Goal: Complete application form

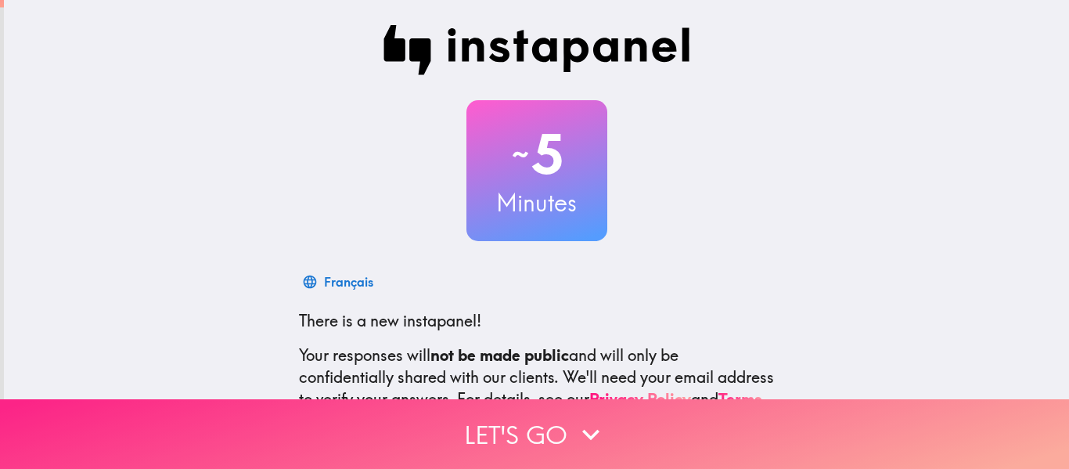
click at [622, 413] on button "Let's go" at bounding box center [534, 434] width 1069 height 70
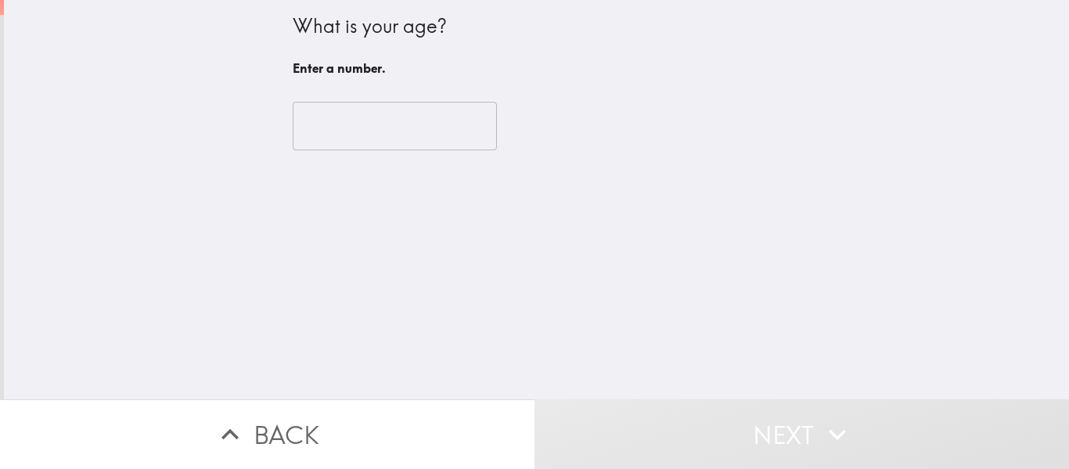
click at [397, 127] on input "number" at bounding box center [395, 126] width 204 height 49
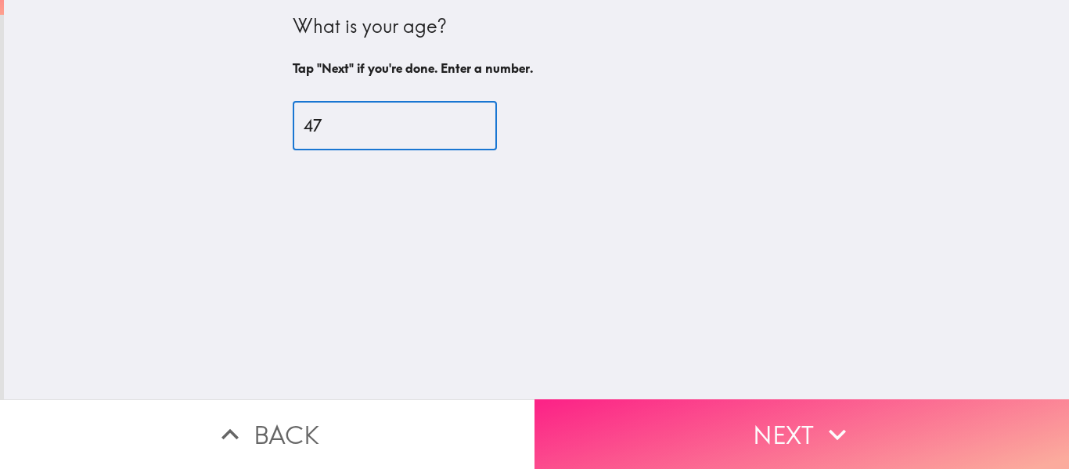
type input "47"
click at [789, 430] on button "Next" at bounding box center [802, 434] width 535 height 70
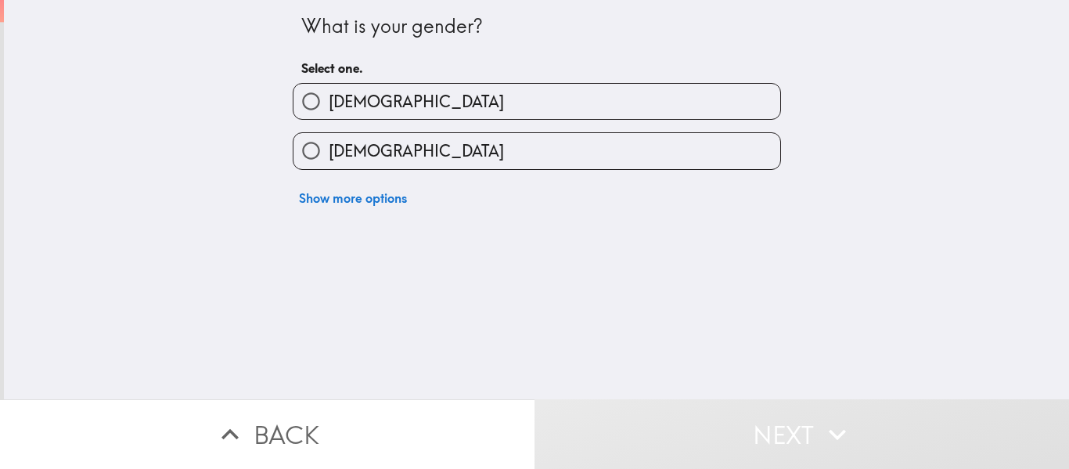
click at [503, 107] on label "[DEMOGRAPHIC_DATA]" at bounding box center [537, 101] width 487 height 35
click at [329, 107] on input "[DEMOGRAPHIC_DATA]" at bounding box center [311, 101] width 35 height 35
radio input "true"
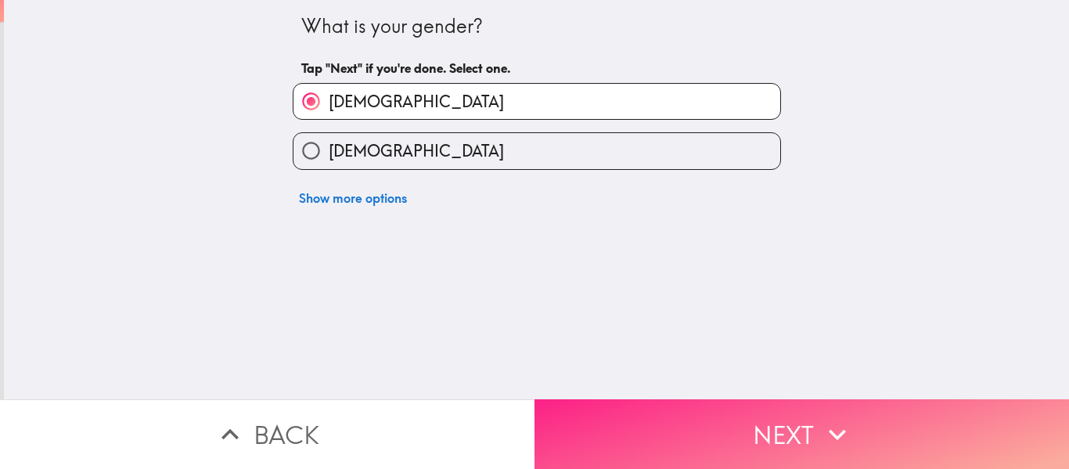
click at [879, 406] on button "Next" at bounding box center [802, 434] width 535 height 70
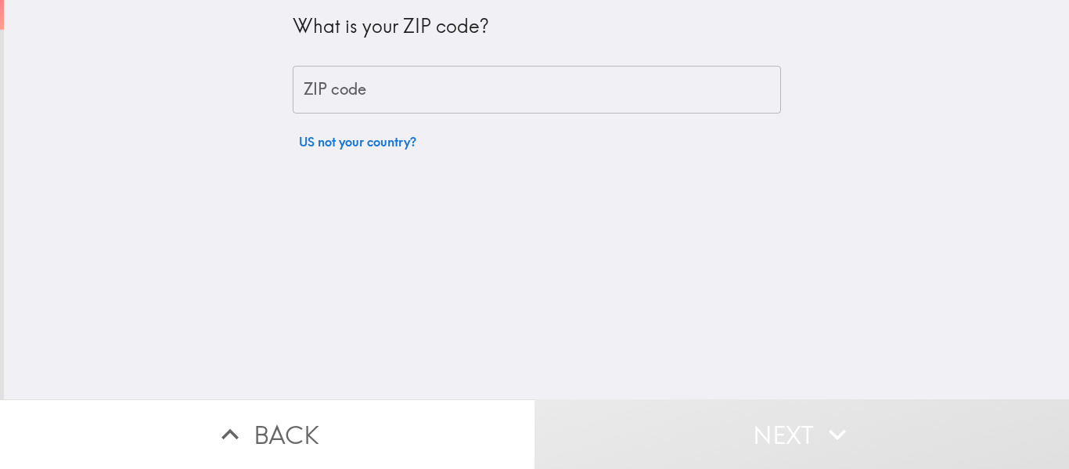
click at [599, 103] on input "ZIP code" at bounding box center [537, 90] width 489 height 49
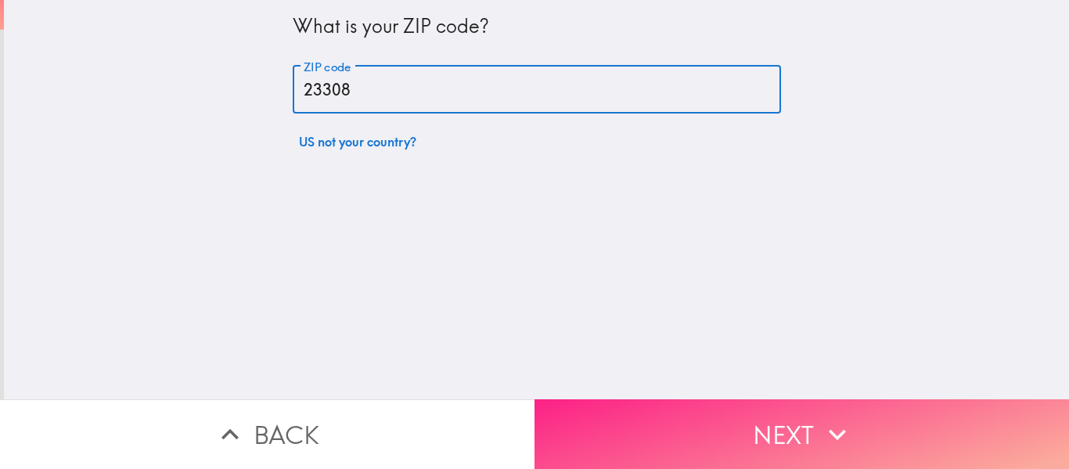
type input "23308"
click at [804, 432] on button "Next" at bounding box center [802, 434] width 535 height 70
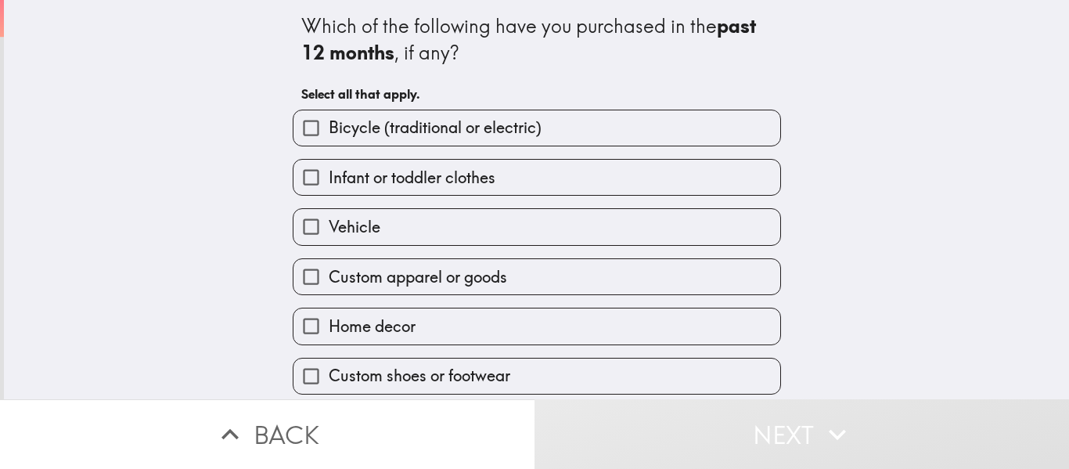
click at [538, 139] on label "Bicycle (traditional or electric)" at bounding box center [537, 127] width 487 height 35
click at [329, 139] on input "Bicycle (traditional or electric)" at bounding box center [311, 127] width 35 height 35
checkbox input "true"
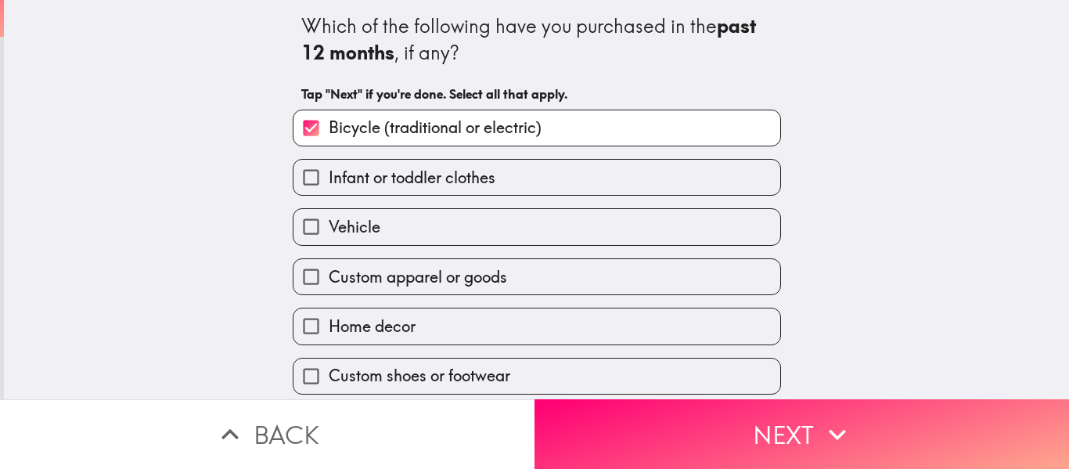
scroll to position [78, 0]
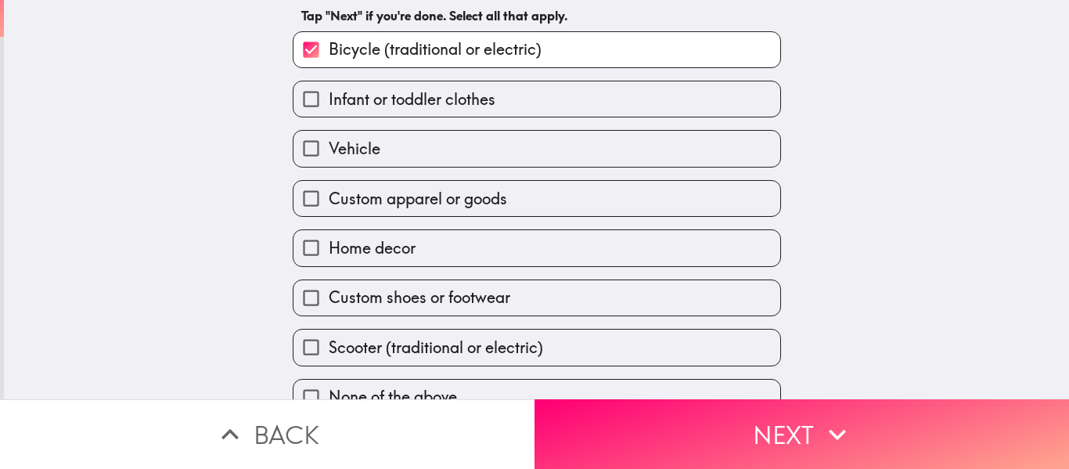
click at [530, 153] on label "Vehicle" at bounding box center [537, 148] width 487 height 35
click at [329, 153] on input "Vehicle" at bounding box center [311, 148] width 35 height 35
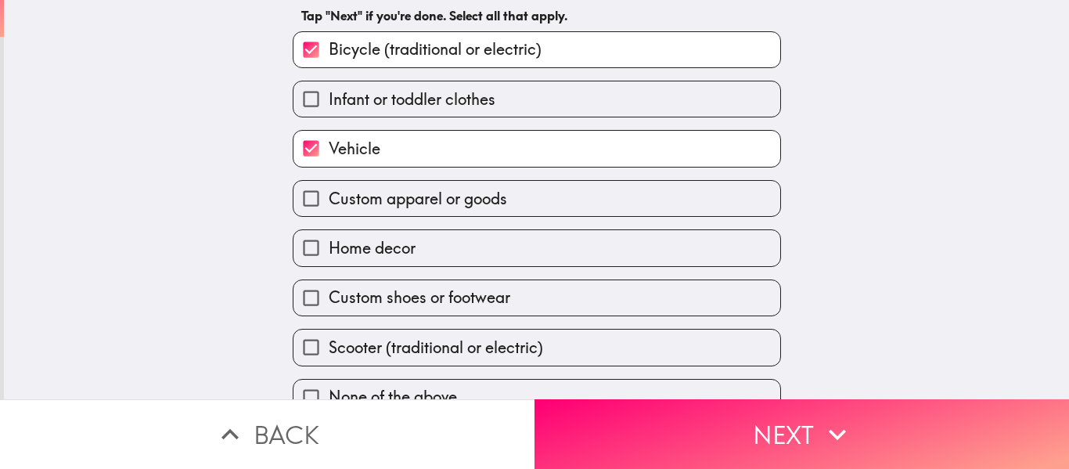
click at [530, 153] on label "Vehicle" at bounding box center [537, 148] width 487 height 35
click at [329, 153] on input "Vehicle" at bounding box center [311, 148] width 35 height 35
checkbox input "false"
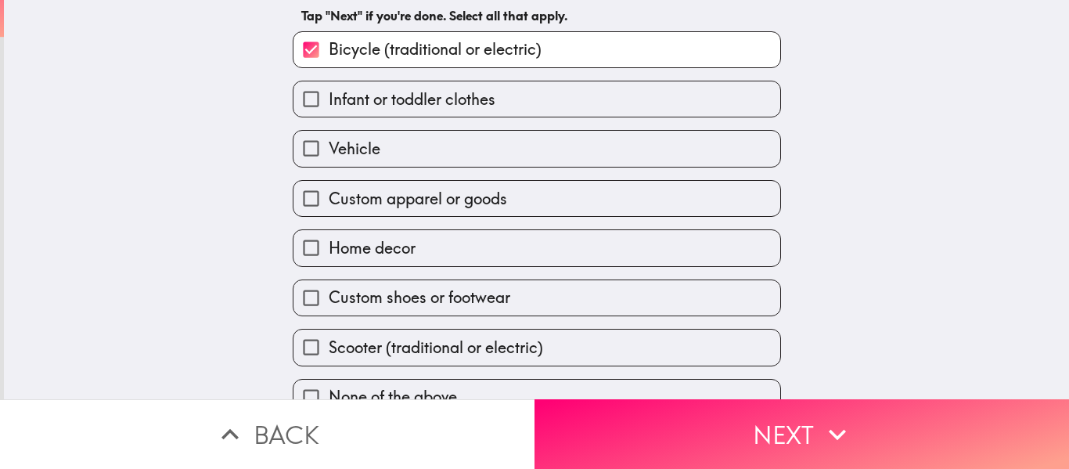
click at [542, 199] on label "Custom apparel or goods" at bounding box center [537, 198] width 487 height 35
click at [329, 199] on input "Custom apparel or goods" at bounding box center [311, 198] width 35 height 35
checkbox input "true"
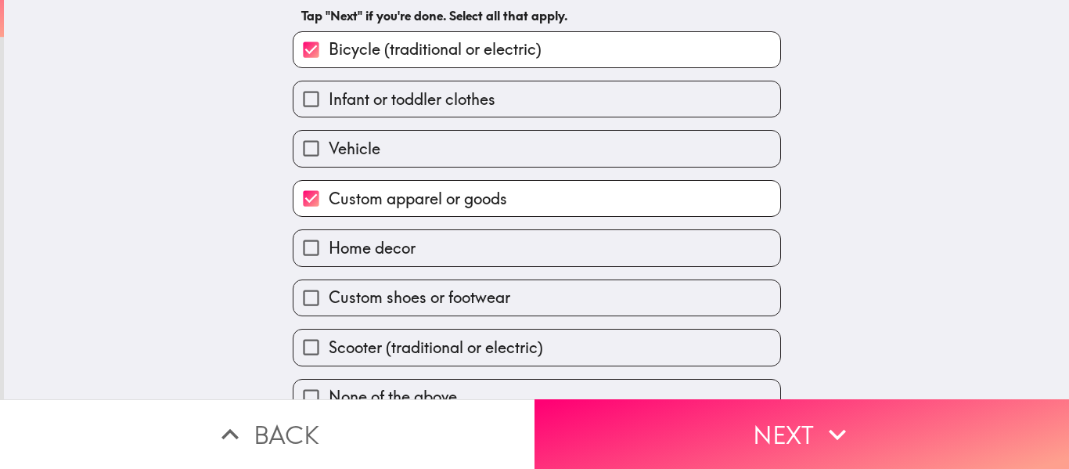
click at [542, 250] on label "Home decor" at bounding box center [537, 247] width 487 height 35
click at [329, 250] on input "Home decor" at bounding box center [311, 247] width 35 height 35
checkbox input "true"
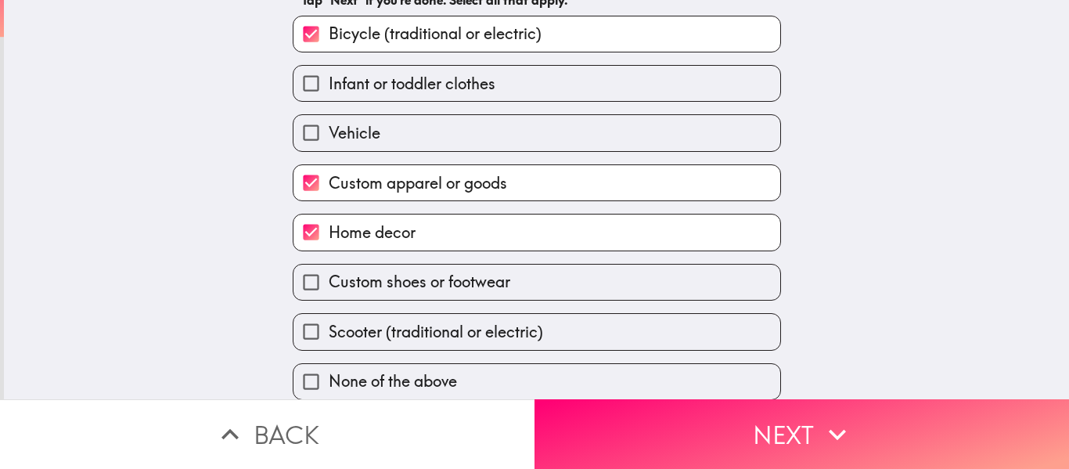
scroll to position [106, 0]
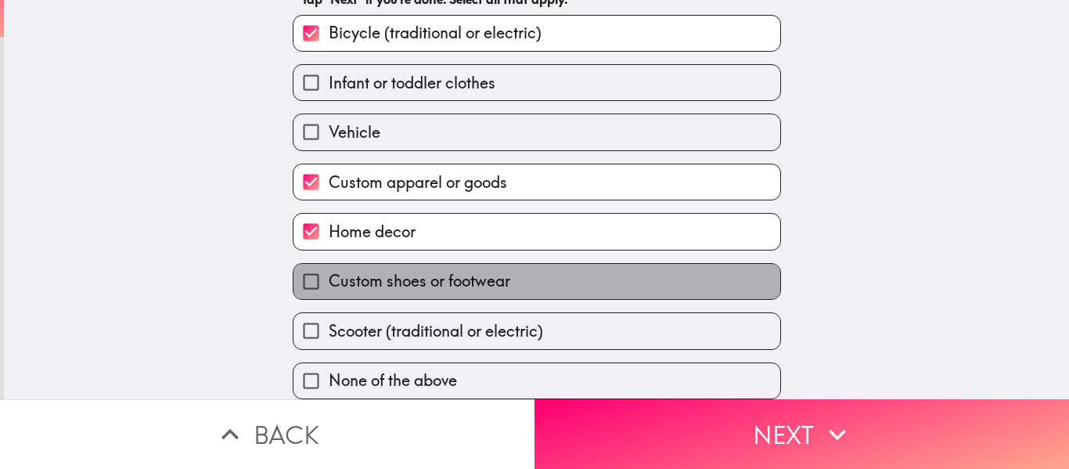
click at [543, 265] on label "Custom shoes or footwear" at bounding box center [537, 281] width 487 height 35
click at [329, 265] on input "Custom shoes or footwear" at bounding box center [311, 281] width 35 height 35
checkbox input "true"
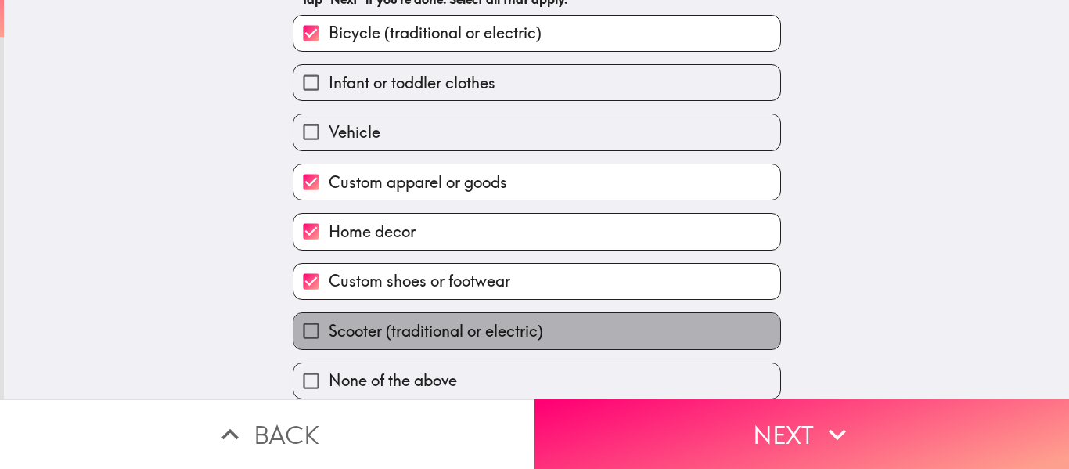
click at [370, 321] on span "Scooter (traditional or electric)" at bounding box center [436, 331] width 215 height 22
click at [329, 321] on input "Scooter (traditional or electric)" at bounding box center [311, 330] width 35 height 35
checkbox input "true"
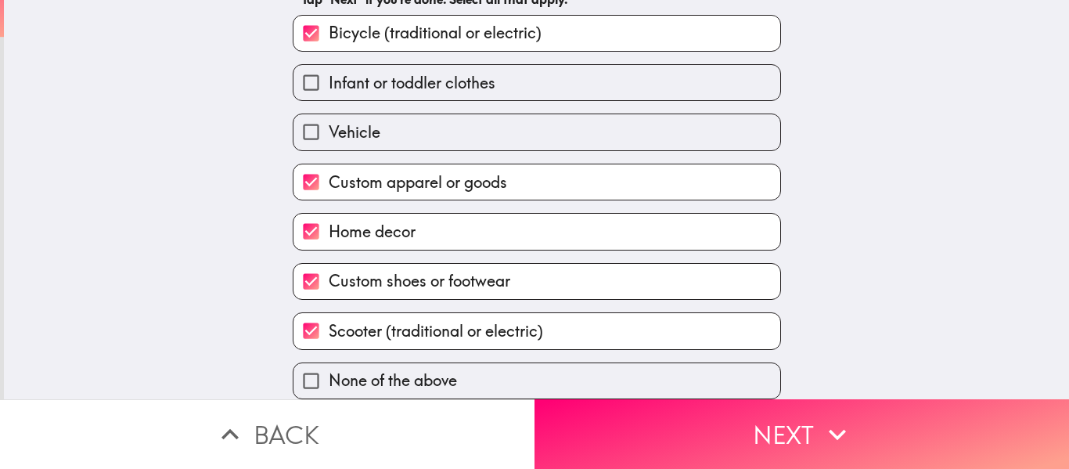
click at [774, 416] on button "Next" at bounding box center [802, 434] width 535 height 70
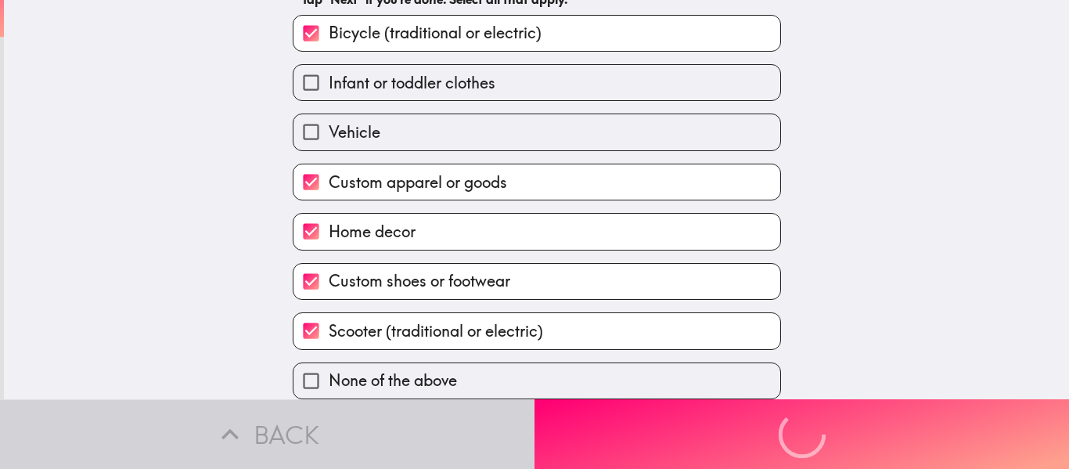
scroll to position [0, 0]
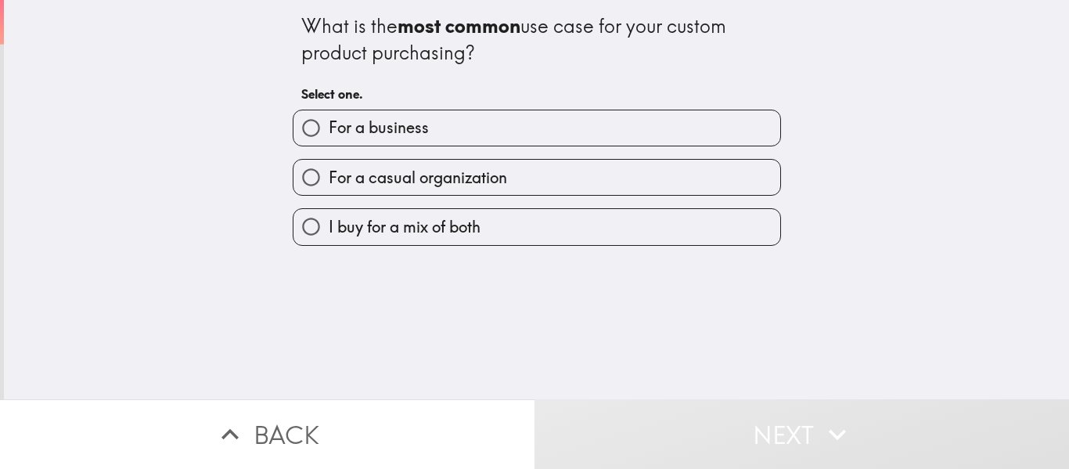
click at [545, 175] on label "For a casual organization" at bounding box center [537, 177] width 487 height 35
click at [329, 175] on input "For a casual organization" at bounding box center [311, 177] width 35 height 35
radio input "true"
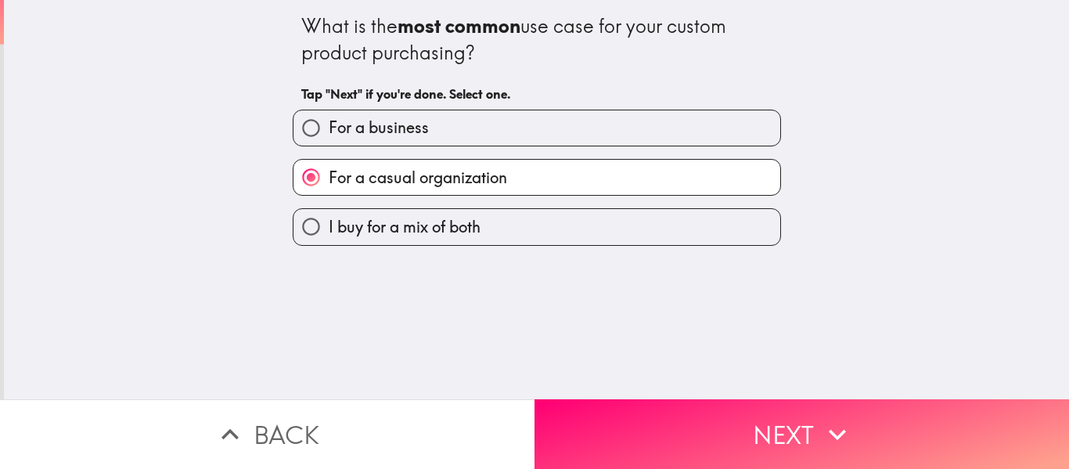
click at [519, 232] on label "I buy for a mix of both" at bounding box center [537, 226] width 487 height 35
click at [329, 232] on input "I buy for a mix of both" at bounding box center [311, 226] width 35 height 35
radio input "true"
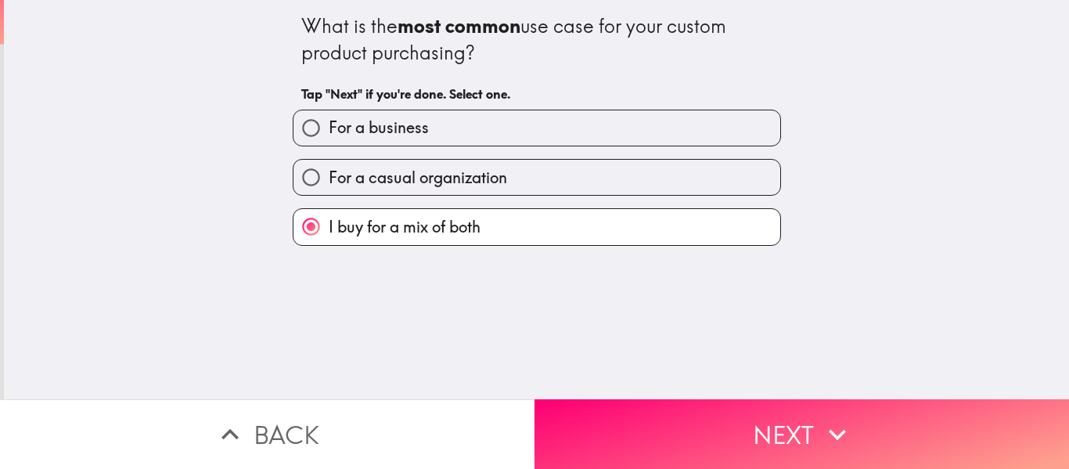
click at [824, 429] on icon "button" at bounding box center [837, 434] width 34 height 34
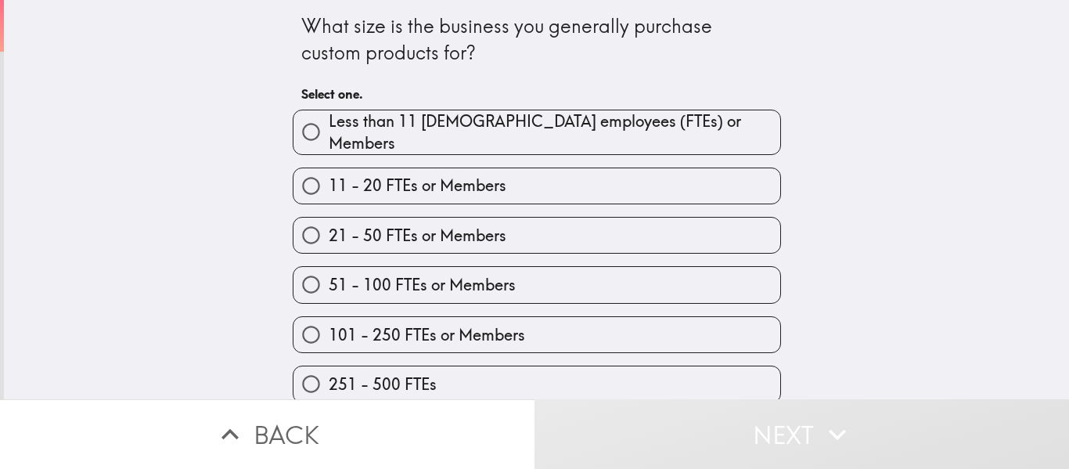
click at [404, 373] on span "251 - 500 FTEs" at bounding box center [383, 384] width 108 height 22
click at [329, 369] on input "251 - 500 FTEs" at bounding box center [311, 383] width 35 height 35
radio input "true"
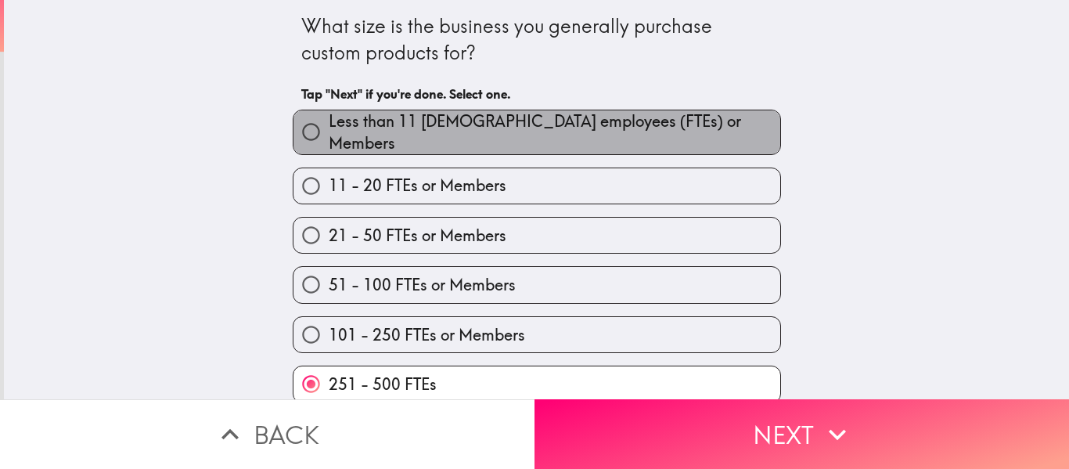
click at [504, 124] on span "Less than 11 [DEMOGRAPHIC_DATA] employees (FTEs) or Members" at bounding box center [555, 132] width 452 height 44
click at [329, 124] on input "Less than 11 [DEMOGRAPHIC_DATA] employees (FTEs) or Members" at bounding box center [311, 131] width 35 height 35
radio input "true"
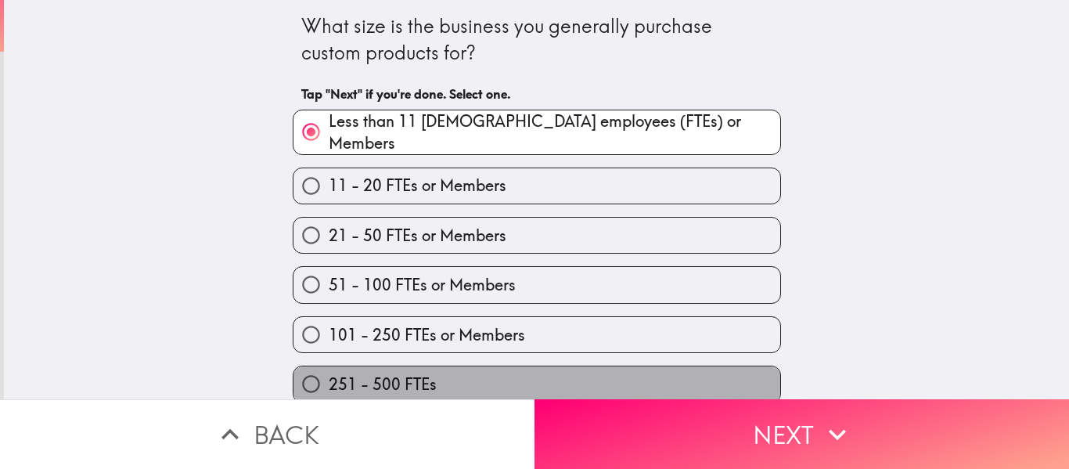
click at [395, 373] on span "251 - 500 FTEs" at bounding box center [383, 384] width 108 height 22
click at [329, 370] on input "251 - 500 FTEs" at bounding box center [311, 383] width 35 height 35
radio input "true"
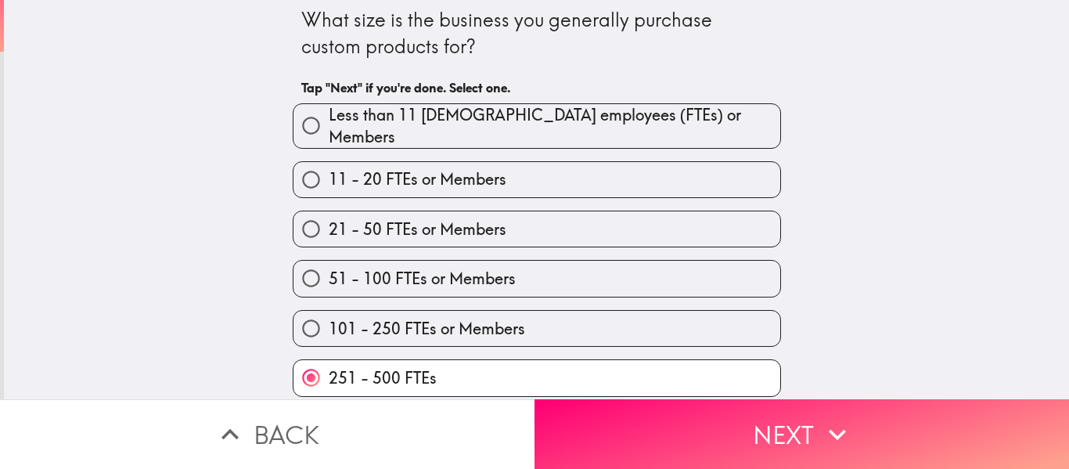
scroll to position [57, 0]
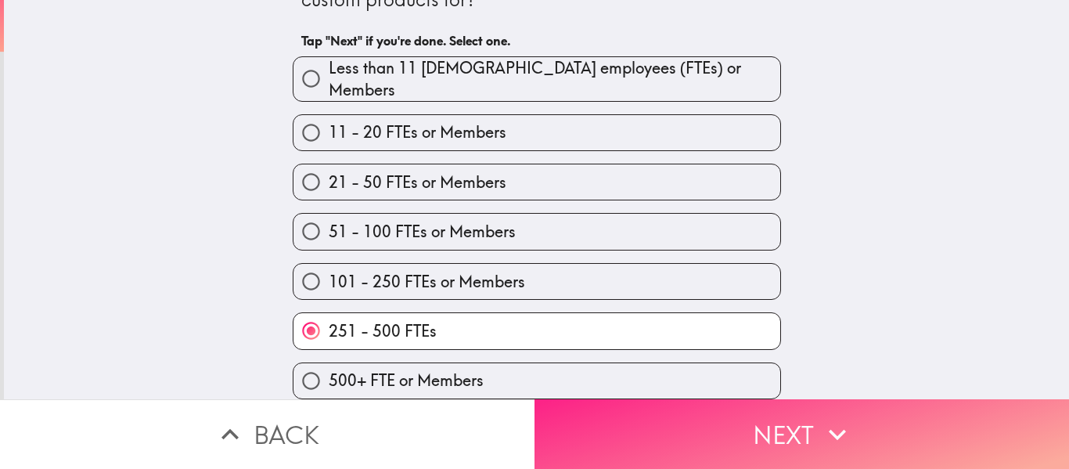
click at [856, 410] on button "Next" at bounding box center [802, 434] width 535 height 70
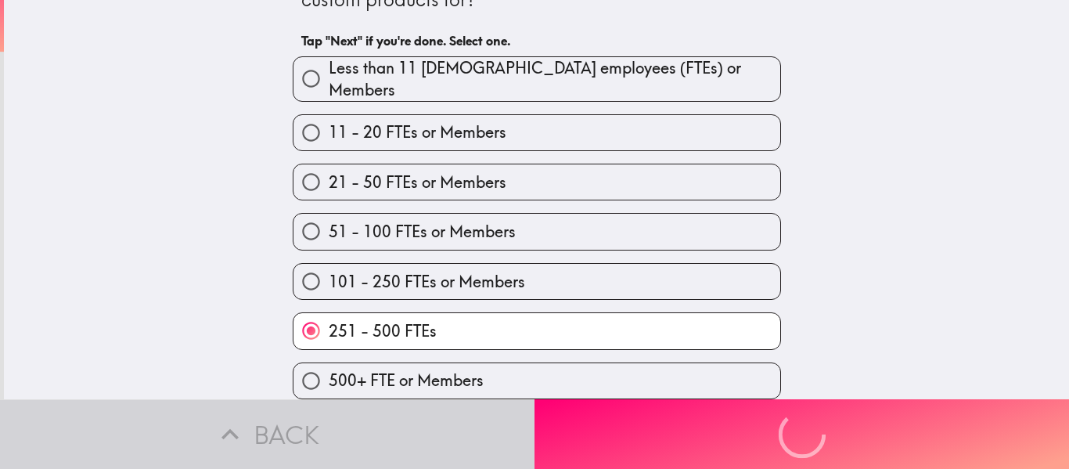
scroll to position [0, 0]
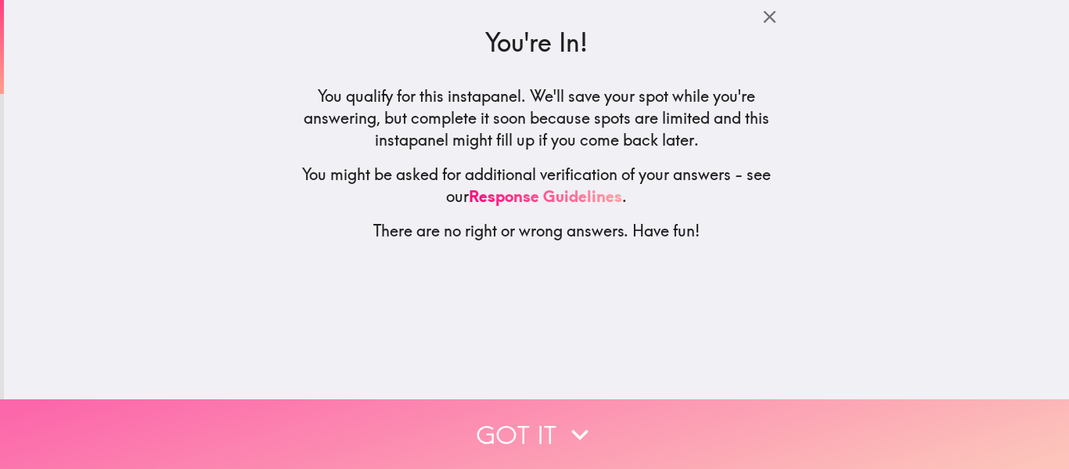
click at [563, 417] on icon "button" at bounding box center [580, 434] width 34 height 34
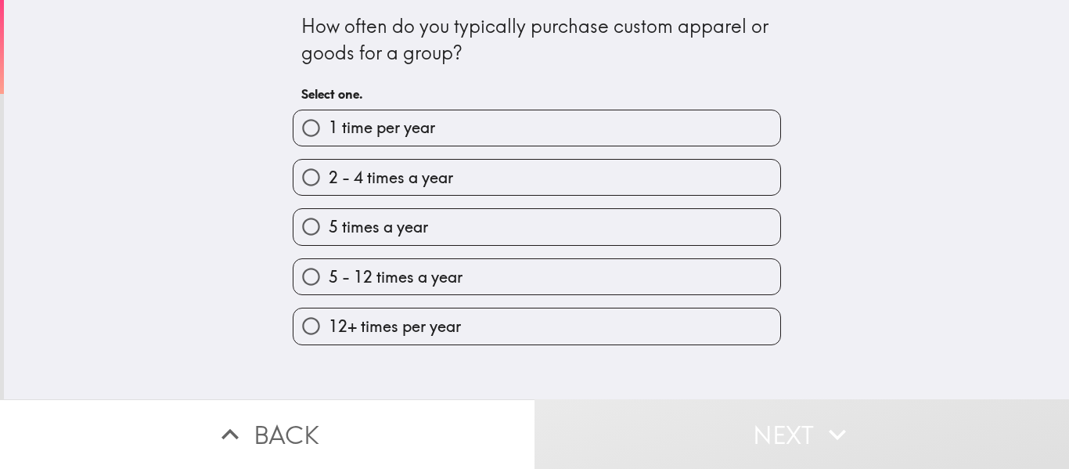
click at [511, 128] on label "1 time per year" at bounding box center [537, 127] width 487 height 35
click at [329, 128] on input "1 time per year" at bounding box center [311, 127] width 35 height 35
radio input "true"
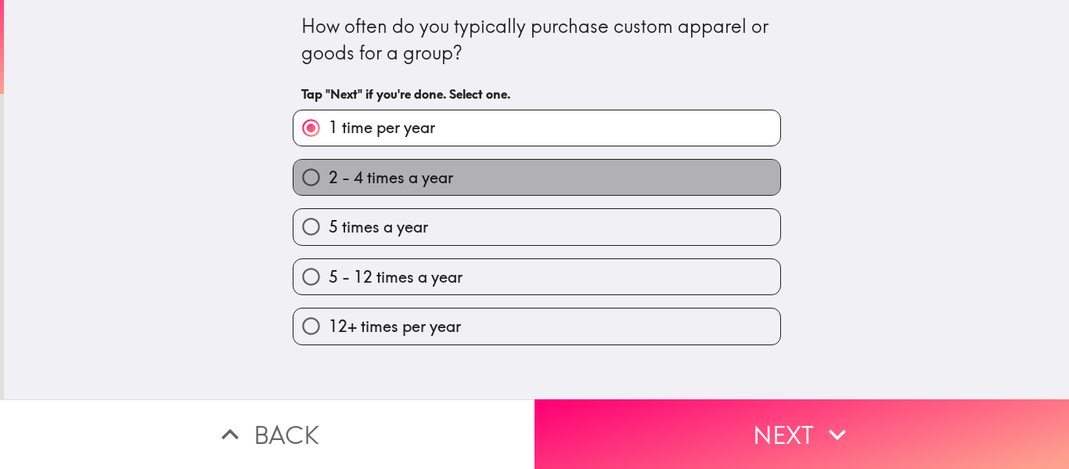
click at [510, 168] on label "2 - 4 times a year" at bounding box center [537, 177] width 487 height 35
click at [329, 168] on input "2 - 4 times a year" at bounding box center [311, 177] width 35 height 35
radio input "true"
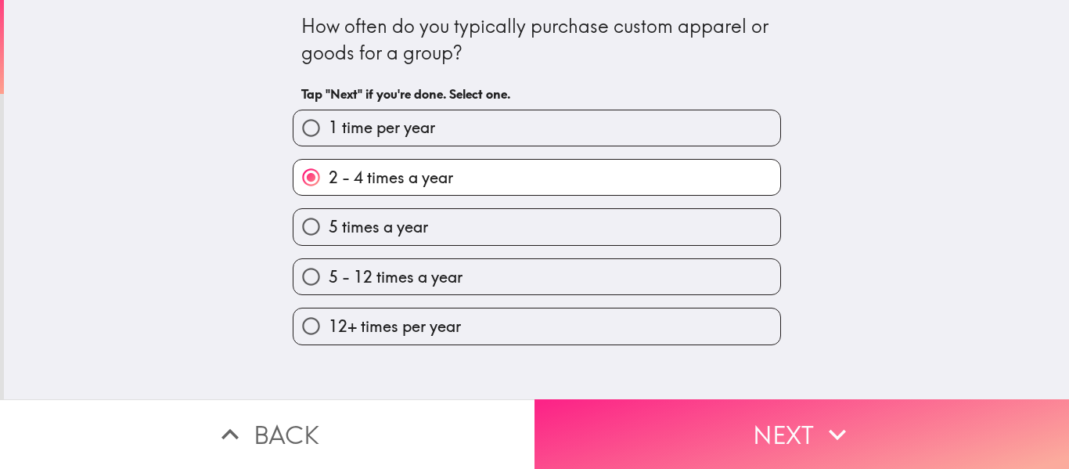
click at [835, 417] on icon "button" at bounding box center [837, 434] width 34 height 34
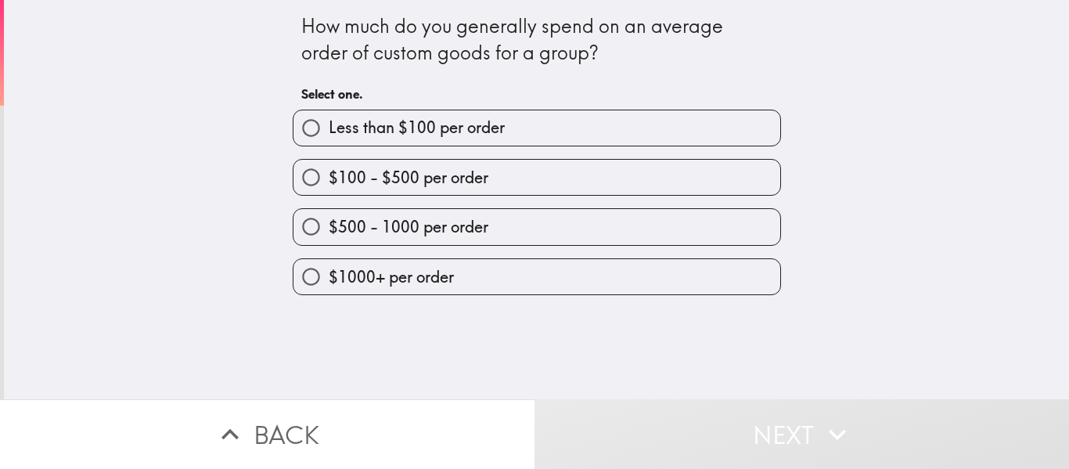
click at [530, 174] on label "$100 - $500 per order" at bounding box center [537, 177] width 487 height 35
click at [329, 174] on input "$100 - $500 per order" at bounding box center [311, 177] width 35 height 35
radio input "true"
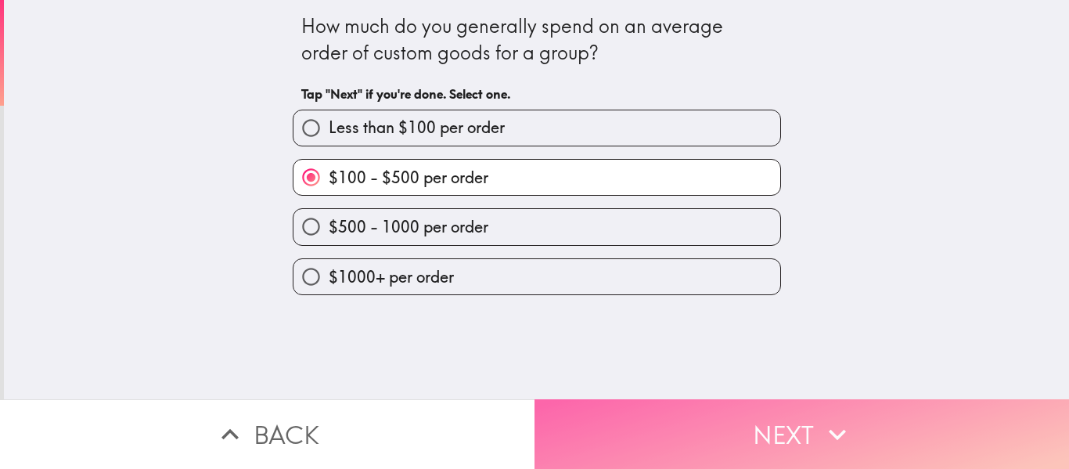
click at [759, 399] on button "Next" at bounding box center [802, 434] width 535 height 70
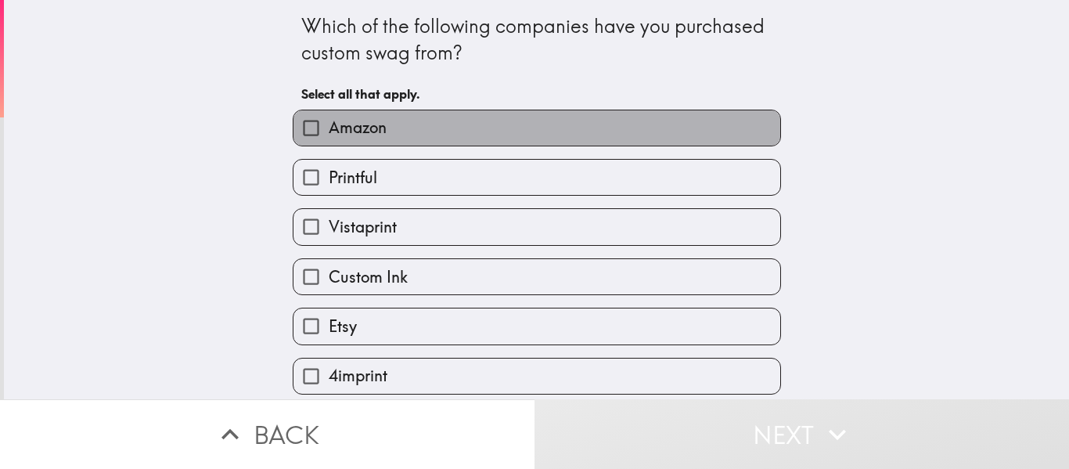
click at [510, 128] on label "Amazon" at bounding box center [537, 127] width 487 height 35
click at [329, 128] on input "Amazon" at bounding box center [311, 127] width 35 height 35
checkbox input "true"
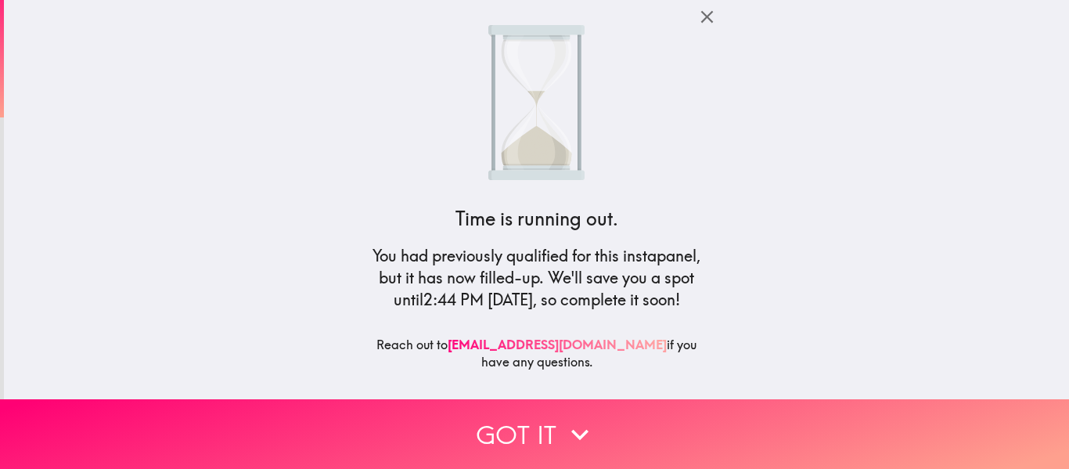
scroll to position [8, 0]
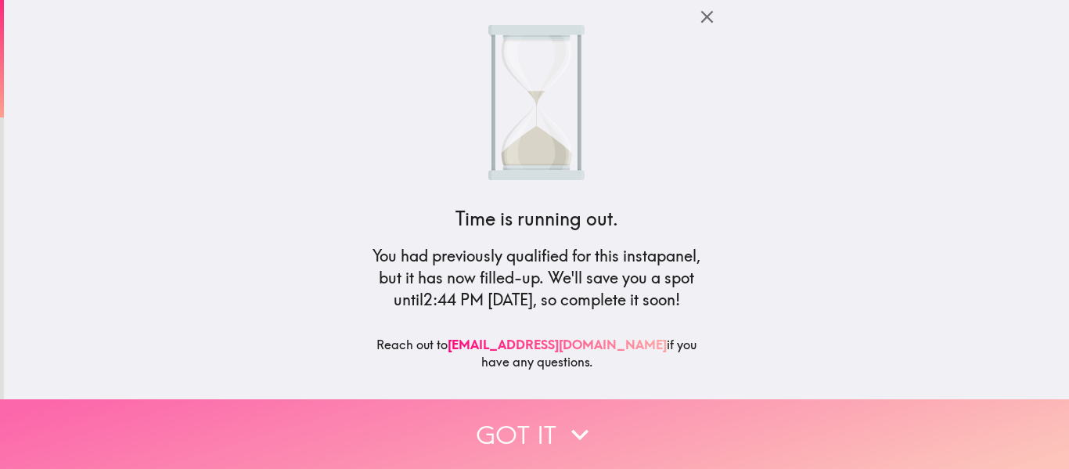
click at [571, 437] on icon "button" at bounding box center [580, 434] width 34 height 34
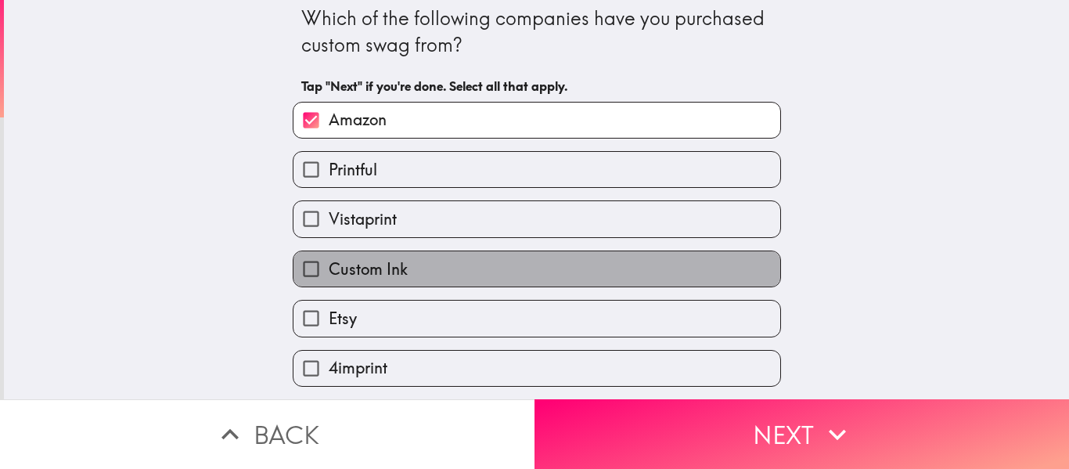
click at [471, 264] on label "Custom Ink" at bounding box center [537, 268] width 487 height 35
click at [329, 264] on input "Custom Ink" at bounding box center [311, 268] width 35 height 35
checkbox input "true"
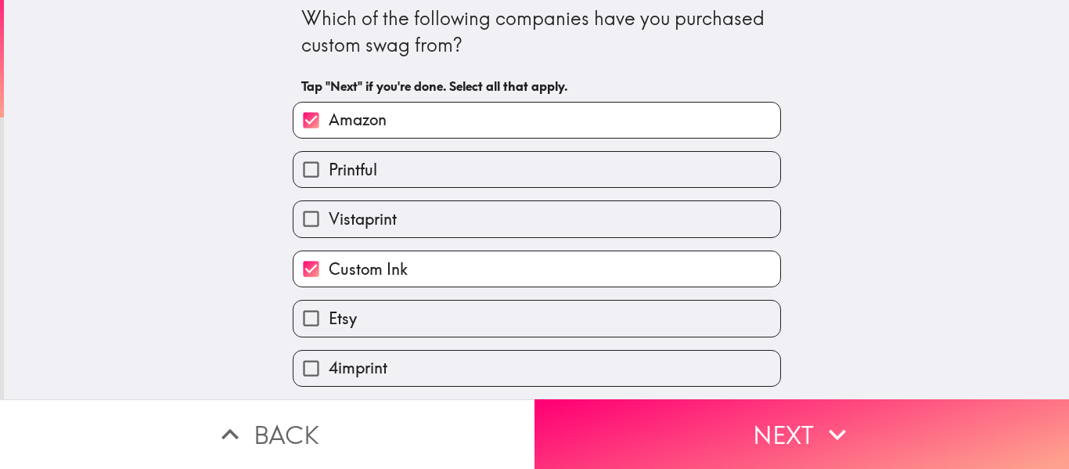
scroll to position [86, 0]
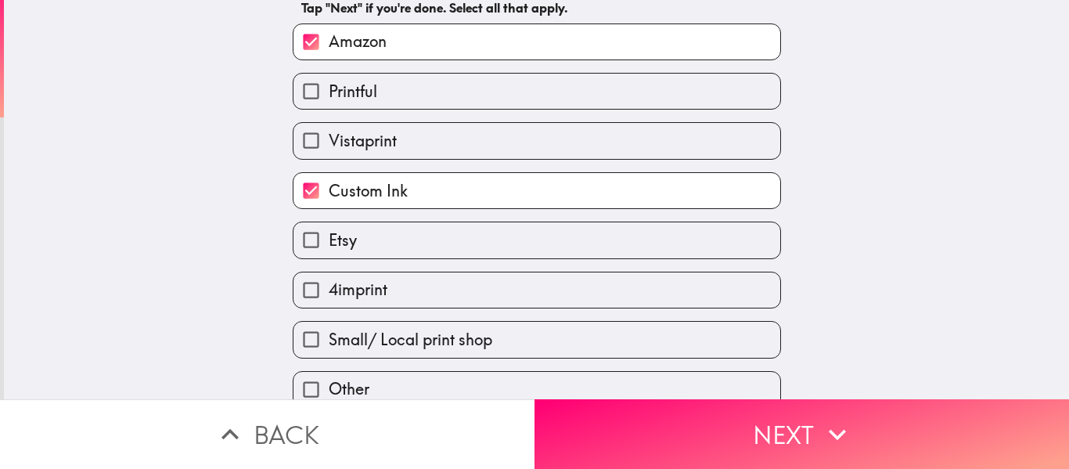
click at [474, 242] on label "Etsy" at bounding box center [537, 239] width 487 height 35
click at [329, 242] on input "Etsy" at bounding box center [311, 239] width 35 height 35
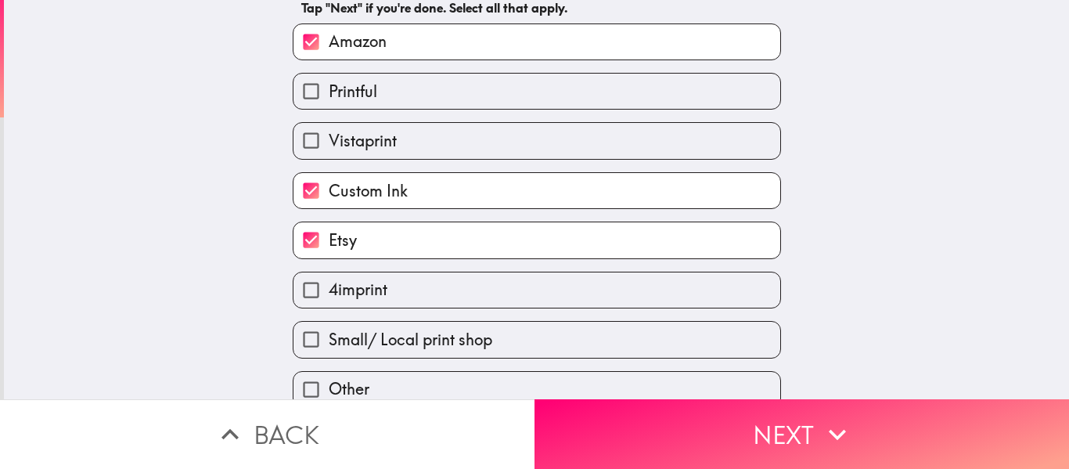
click at [478, 248] on label "Etsy" at bounding box center [537, 239] width 487 height 35
click at [329, 248] on input "Etsy" at bounding box center [311, 239] width 35 height 35
checkbox input "false"
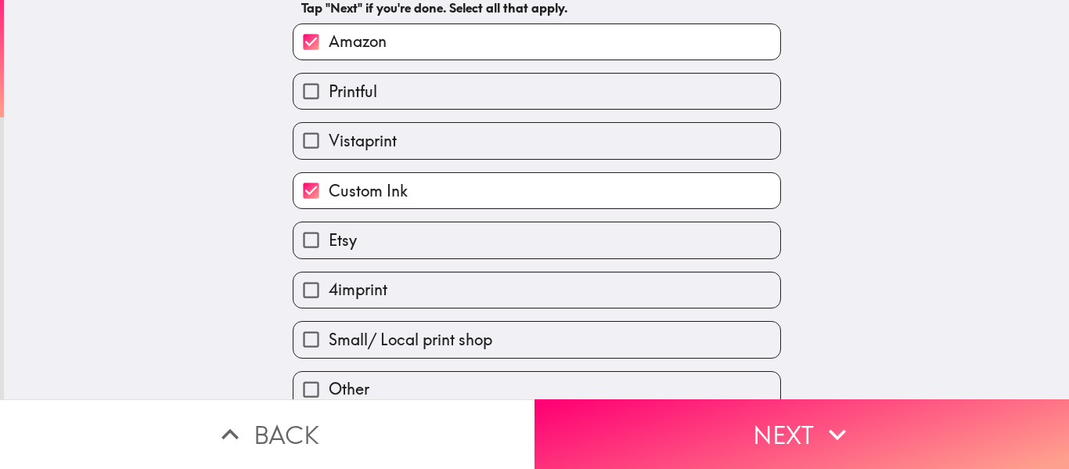
scroll to position [106, 0]
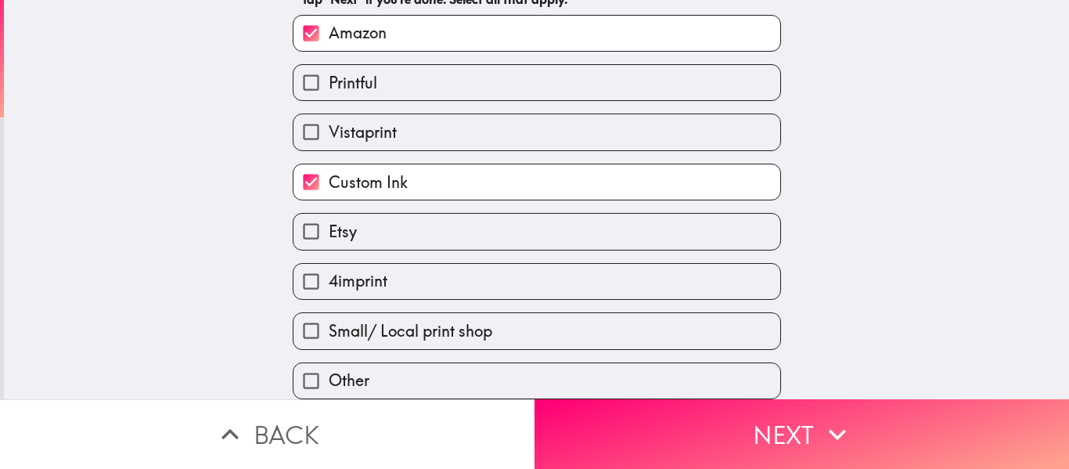
click at [514, 325] on label "Small/ Local print shop" at bounding box center [537, 330] width 487 height 35
click at [329, 325] on input "Small/ Local print shop" at bounding box center [311, 330] width 35 height 35
checkbox input "true"
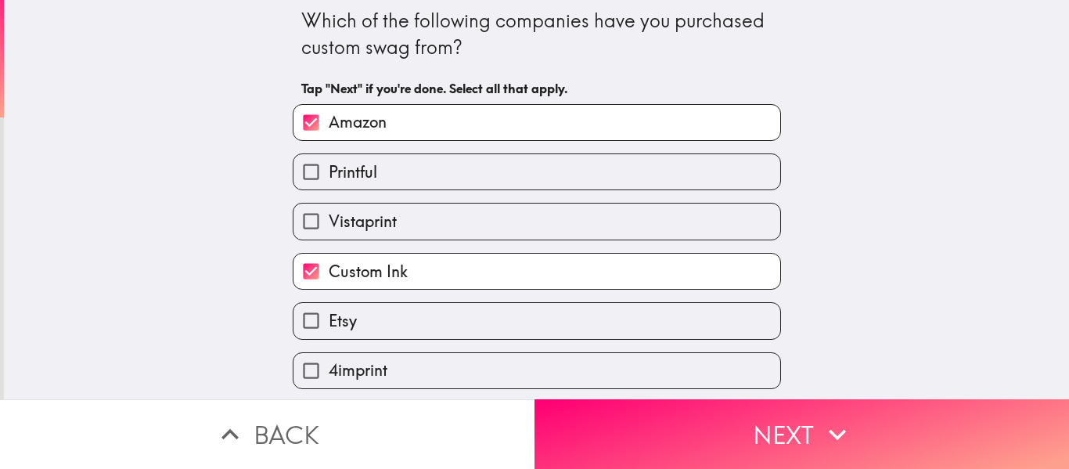
scroll to position [0, 0]
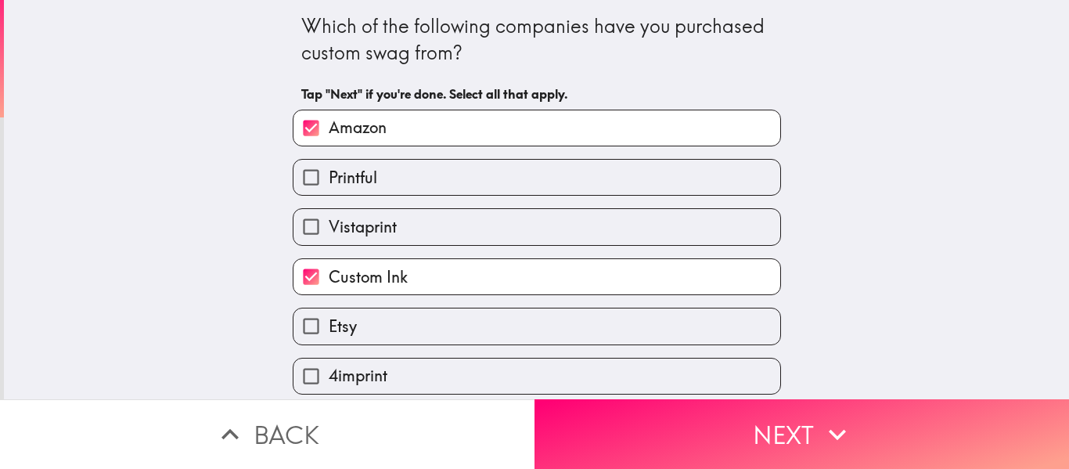
click at [500, 179] on label "Printful" at bounding box center [537, 177] width 487 height 35
click at [329, 179] on input "Printful" at bounding box center [311, 177] width 35 height 35
checkbox input "true"
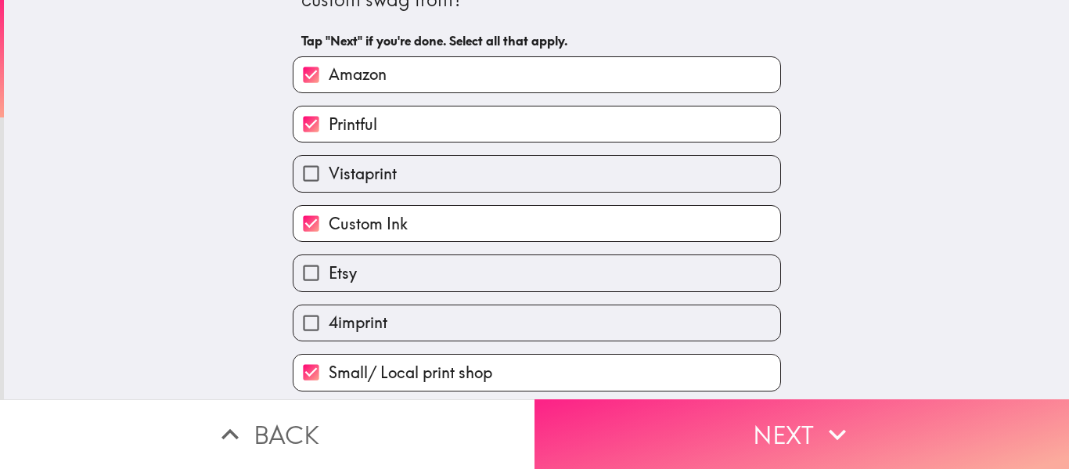
scroll to position [106, 0]
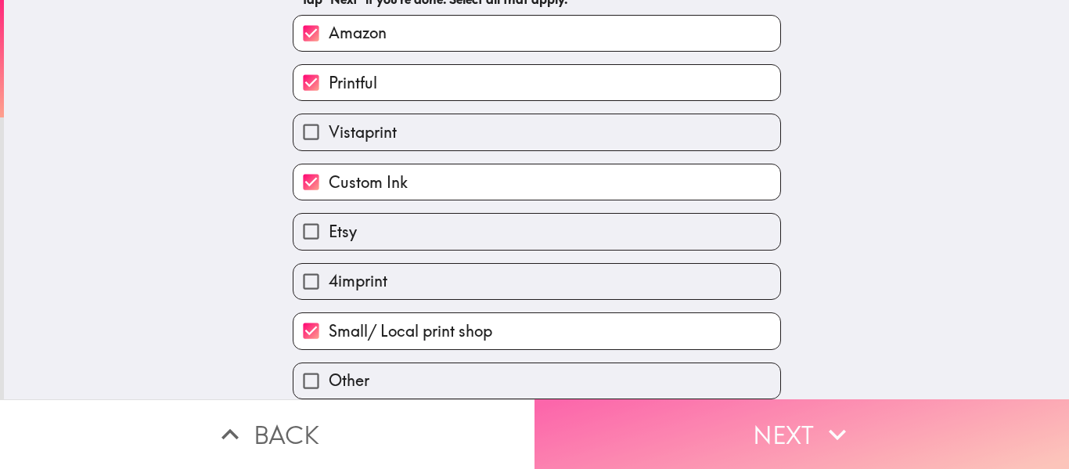
click at [856, 409] on button "Next" at bounding box center [802, 434] width 535 height 70
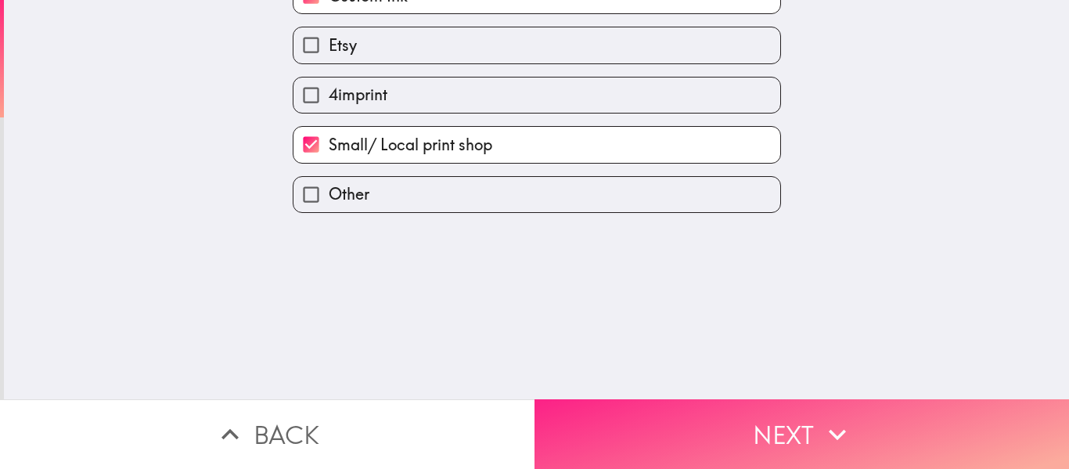
scroll to position [0, 0]
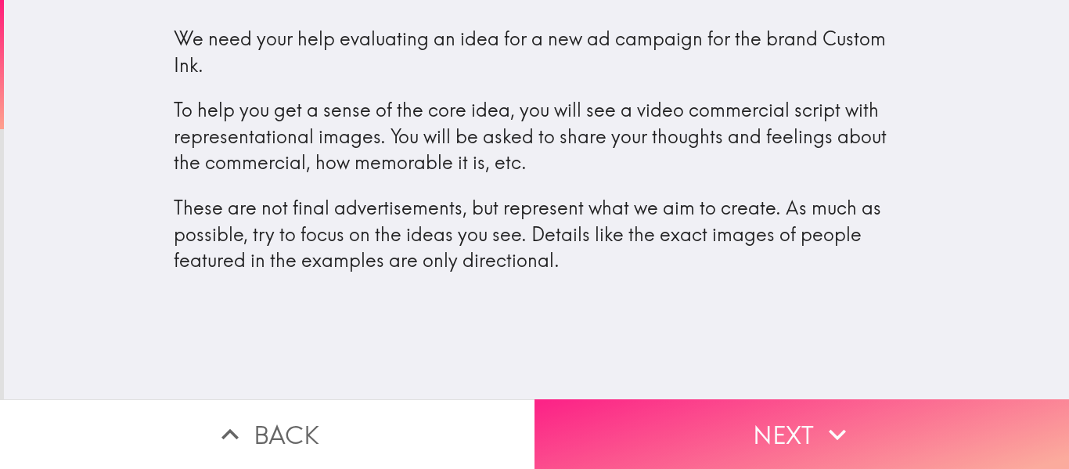
click at [778, 412] on button "Next" at bounding box center [802, 434] width 535 height 70
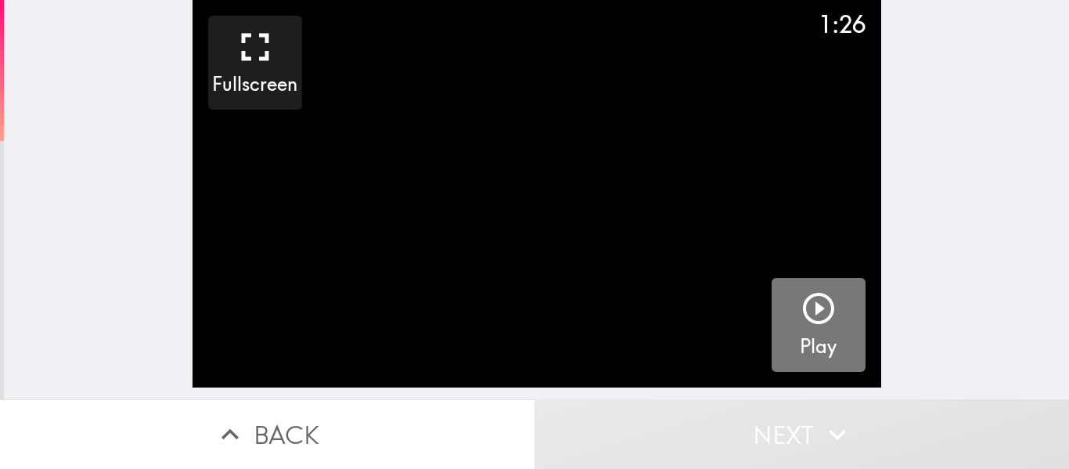
click at [811, 320] on icon "button" at bounding box center [819, 309] width 38 height 38
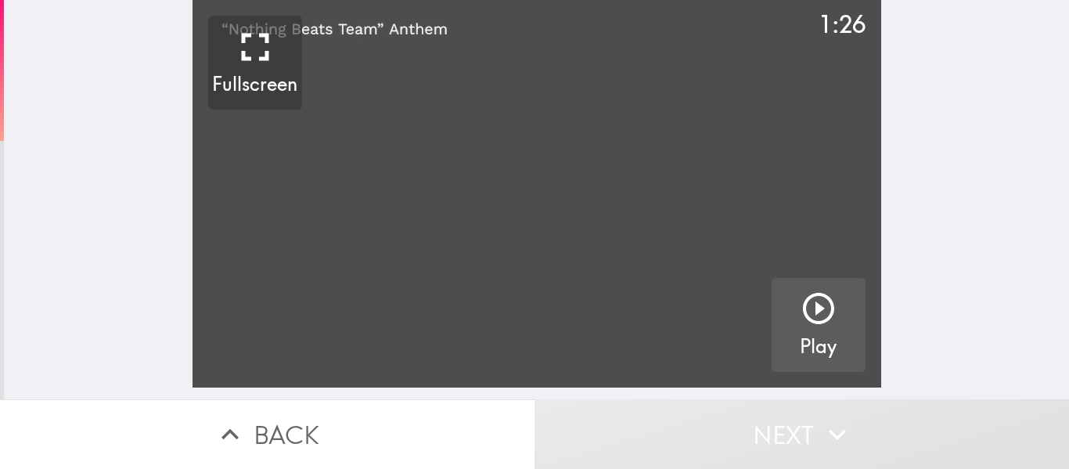
click at [604, 253] on video "button" at bounding box center [537, 194] width 689 height 388
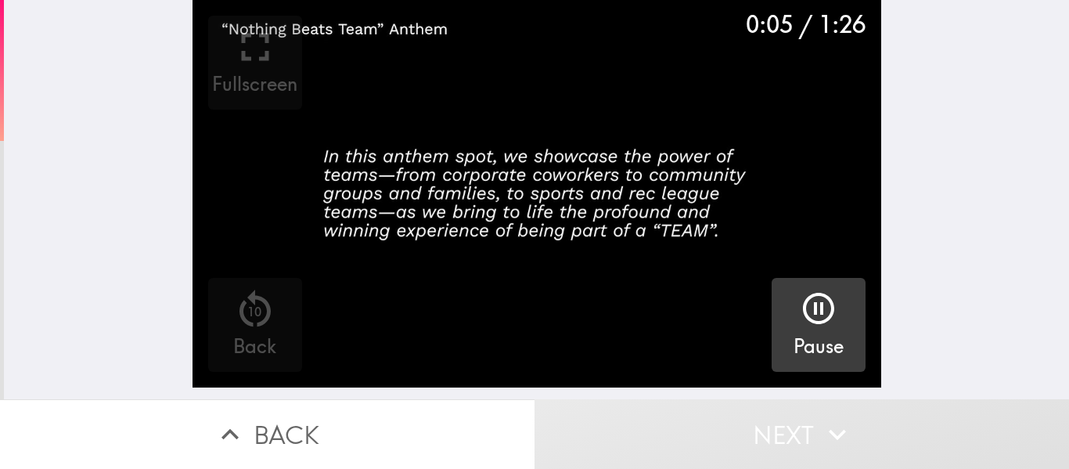
click at [503, 291] on video "button" at bounding box center [537, 194] width 689 height 388
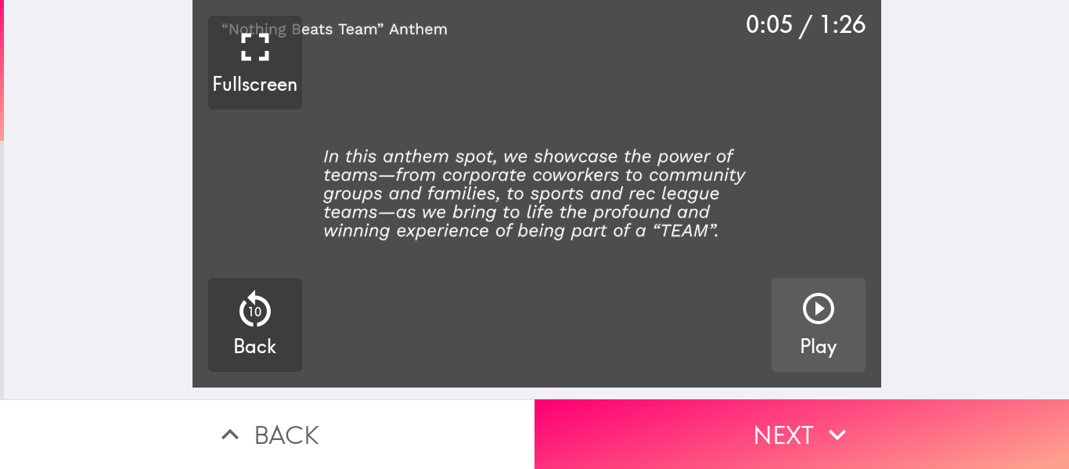
click at [698, 308] on video "button" at bounding box center [537, 194] width 689 height 388
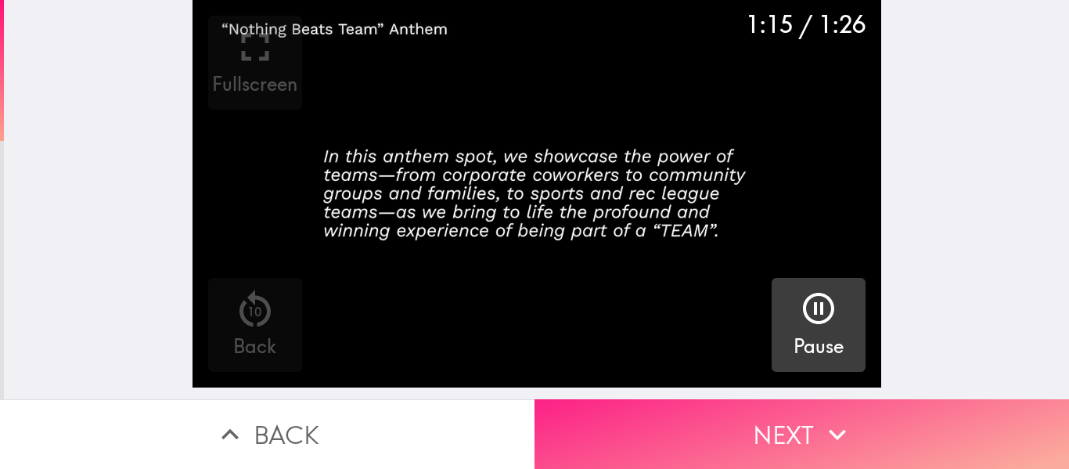
click at [835, 417] on icon "button" at bounding box center [837, 434] width 34 height 34
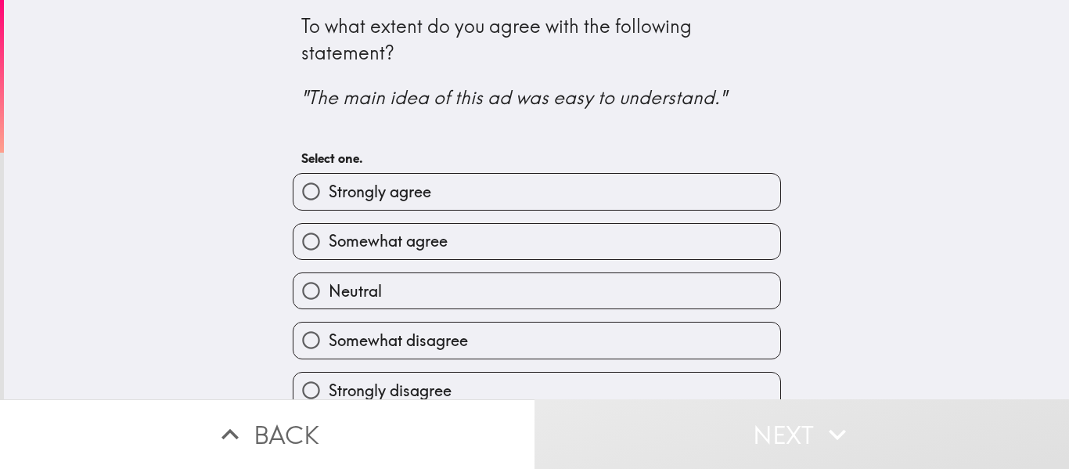
click at [440, 194] on label "Strongly agree" at bounding box center [537, 191] width 487 height 35
click at [329, 194] on input "Strongly agree" at bounding box center [311, 191] width 35 height 35
radio input "true"
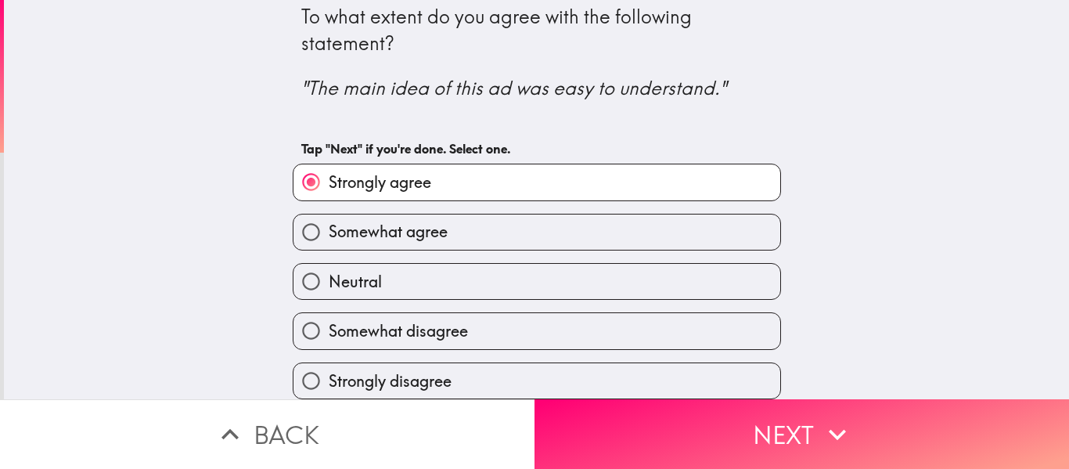
scroll to position [21, 0]
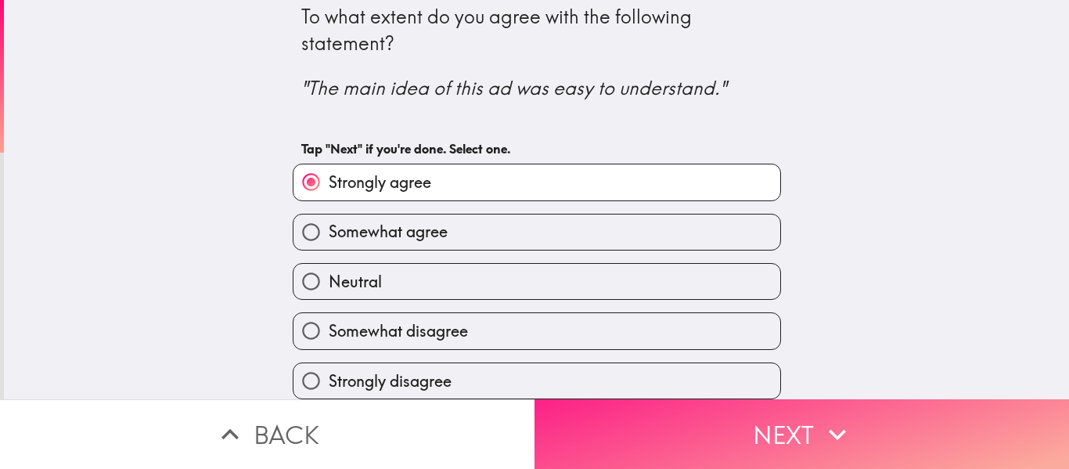
click at [752, 429] on button "Next" at bounding box center [802, 434] width 535 height 70
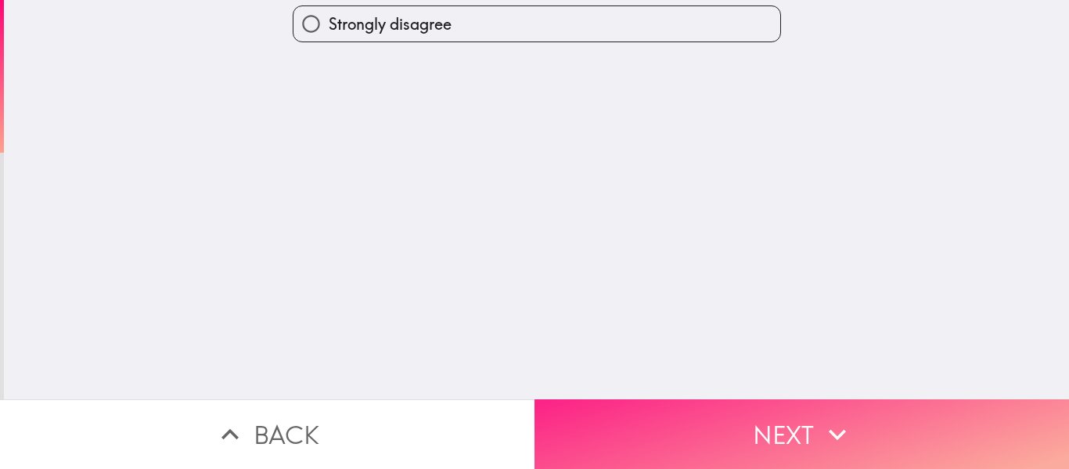
scroll to position [0, 0]
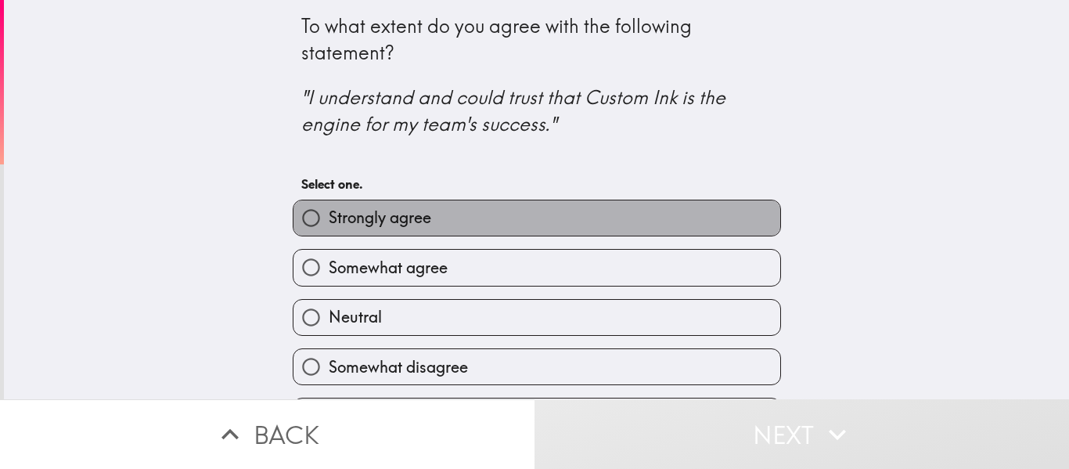
click at [479, 225] on label "Strongly agree" at bounding box center [537, 217] width 487 height 35
click at [329, 225] on input "Strongly agree" at bounding box center [311, 217] width 35 height 35
radio input "true"
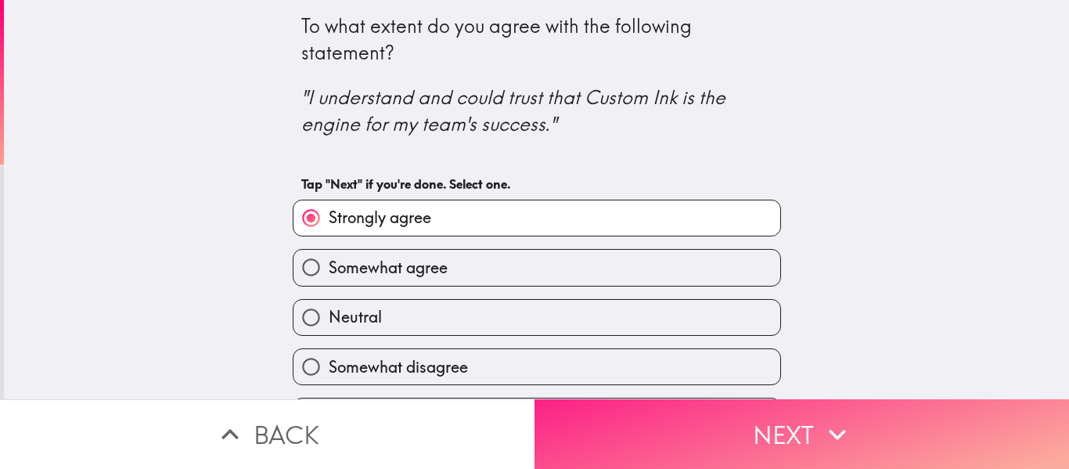
click at [852, 409] on button "Next" at bounding box center [802, 434] width 535 height 70
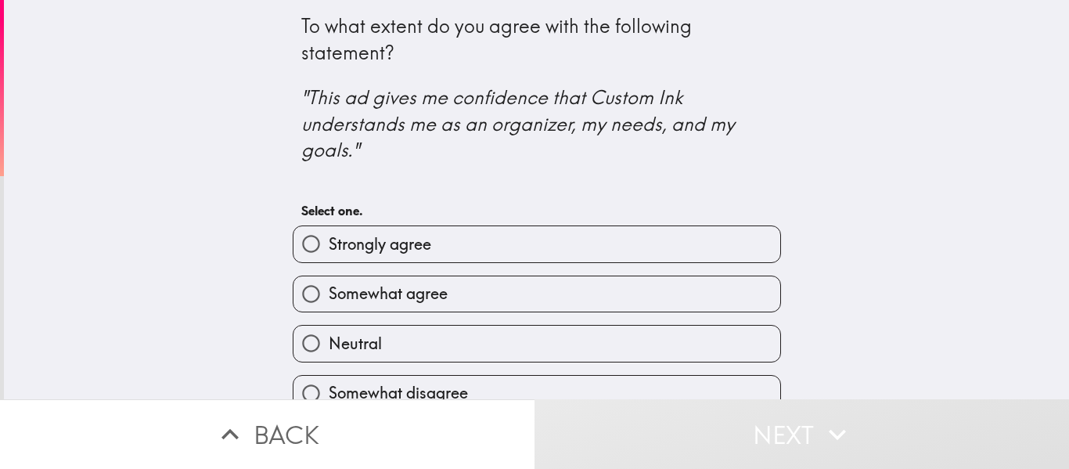
click at [530, 251] on label "Strongly agree" at bounding box center [537, 243] width 487 height 35
click at [329, 251] on input "Strongly agree" at bounding box center [311, 243] width 35 height 35
radio input "true"
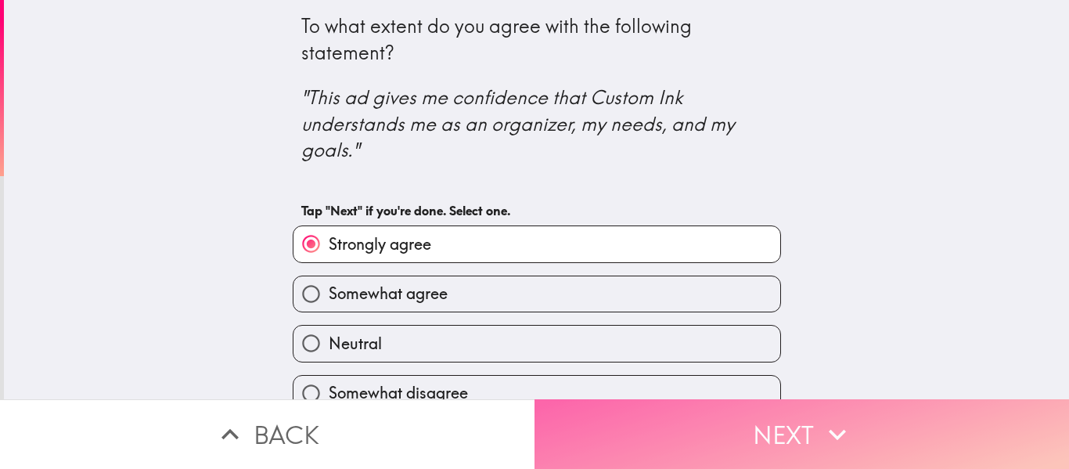
click at [924, 436] on button "Next" at bounding box center [802, 434] width 535 height 70
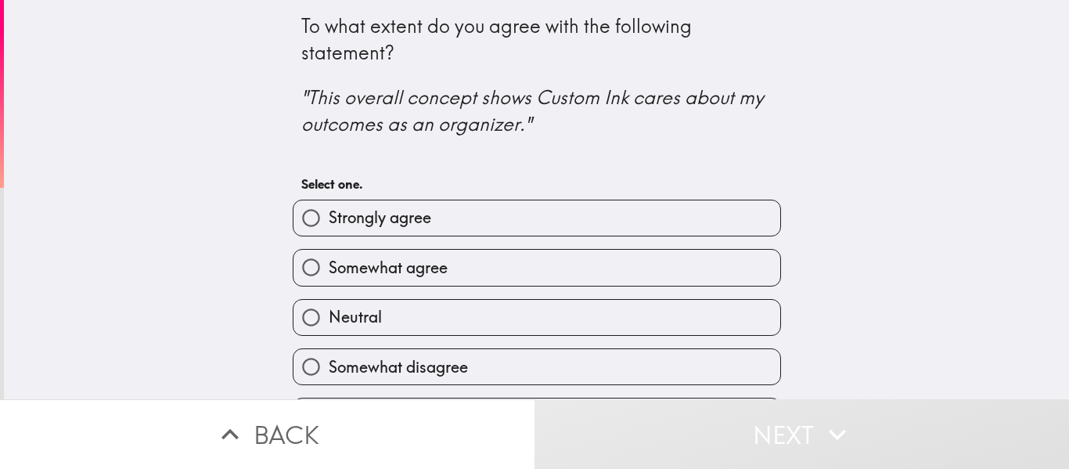
drag, startPoint x: 518, startPoint y: 233, endPoint x: 533, endPoint y: 229, distance: 15.6
click at [520, 231] on label "Strongly agree" at bounding box center [537, 217] width 487 height 35
click at [329, 231] on input "Strongly agree" at bounding box center [311, 217] width 35 height 35
radio input "true"
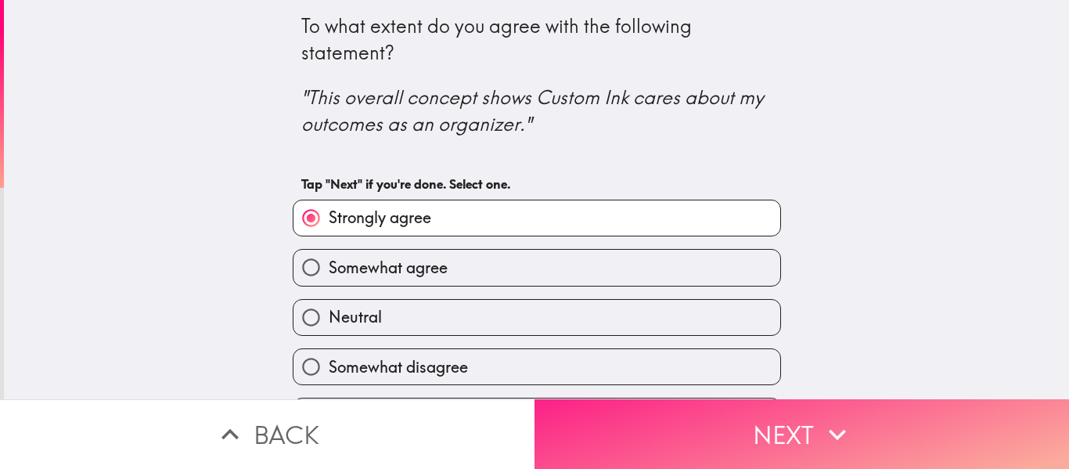
click at [935, 439] on button "Next" at bounding box center [802, 434] width 535 height 70
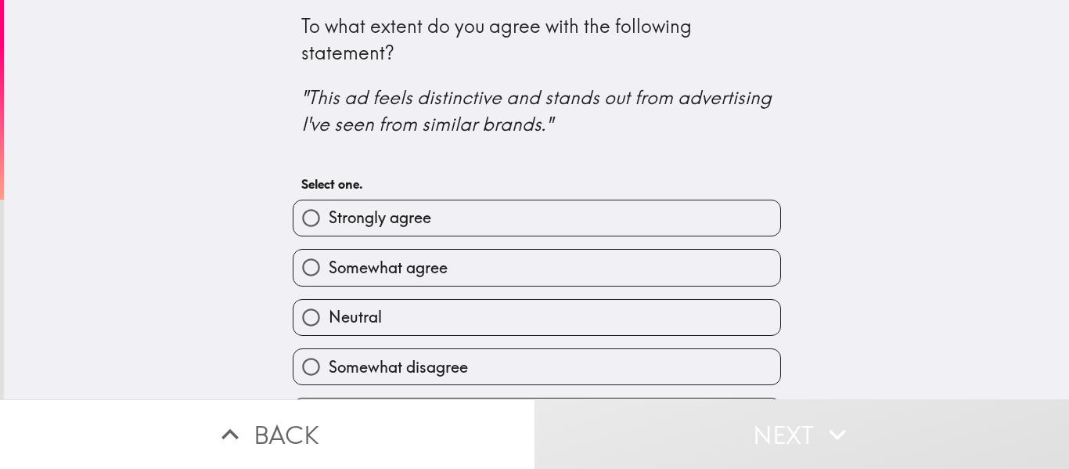
click at [582, 235] on label "Strongly agree" at bounding box center [537, 217] width 487 height 35
click at [329, 235] on input "Strongly agree" at bounding box center [311, 217] width 35 height 35
radio input "true"
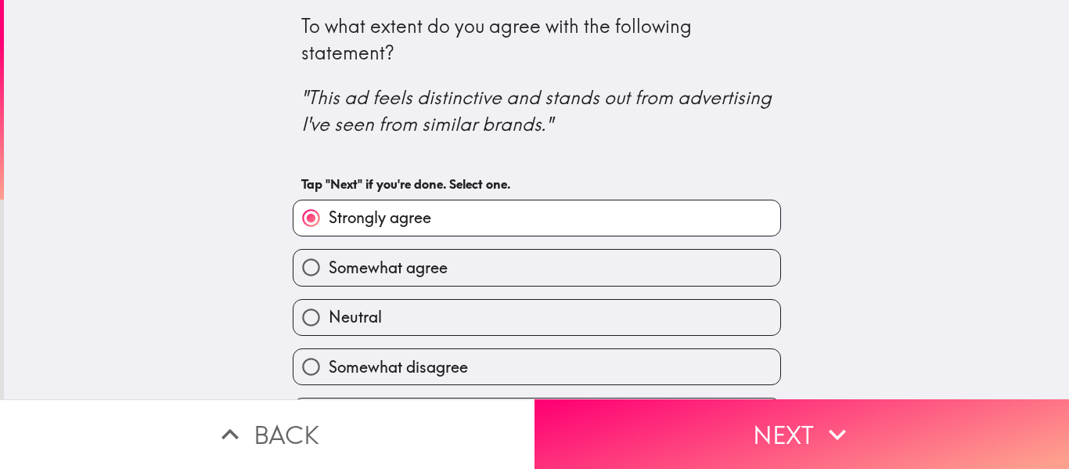
click at [528, 272] on label "Somewhat agree" at bounding box center [537, 267] width 487 height 35
click at [329, 272] on input "Somewhat agree" at bounding box center [311, 267] width 35 height 35
radio input "true"
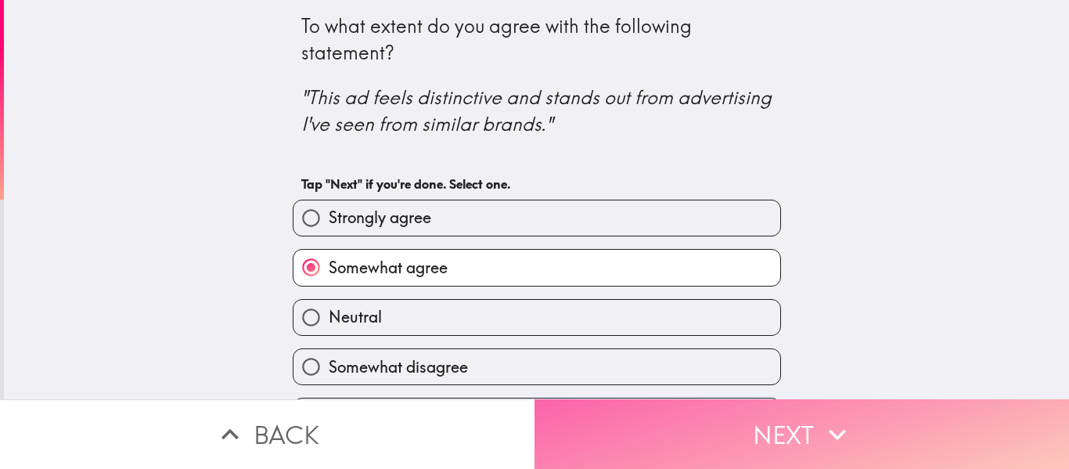
click at [824, 417] on icon "button" at bounding box center [837, 434] width 34 height 34
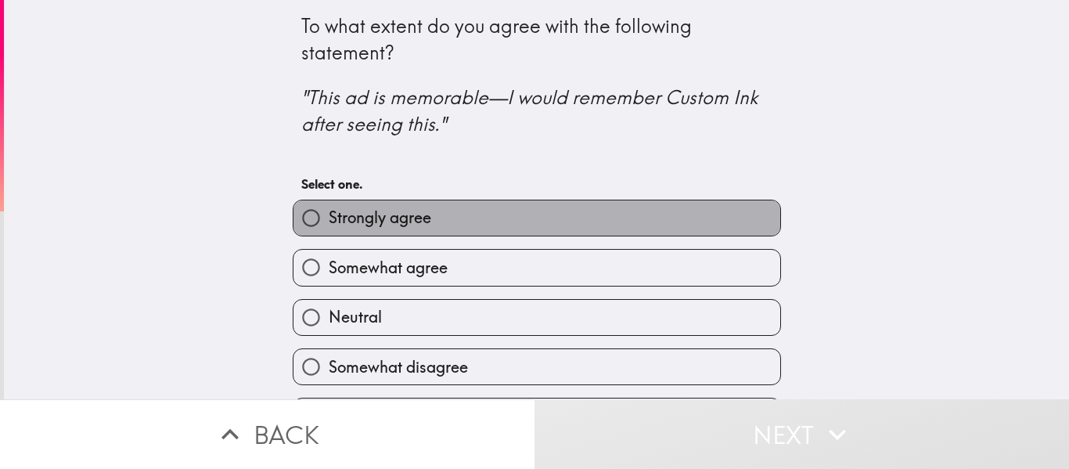
click at [546, 224] on label "Strongly agree" at bounding box center [537, 217] width 487 height 35
click at [329, 224] on input "Strongly agree" at bounding box center [311, 217] width 35 height 35
radio input "true"
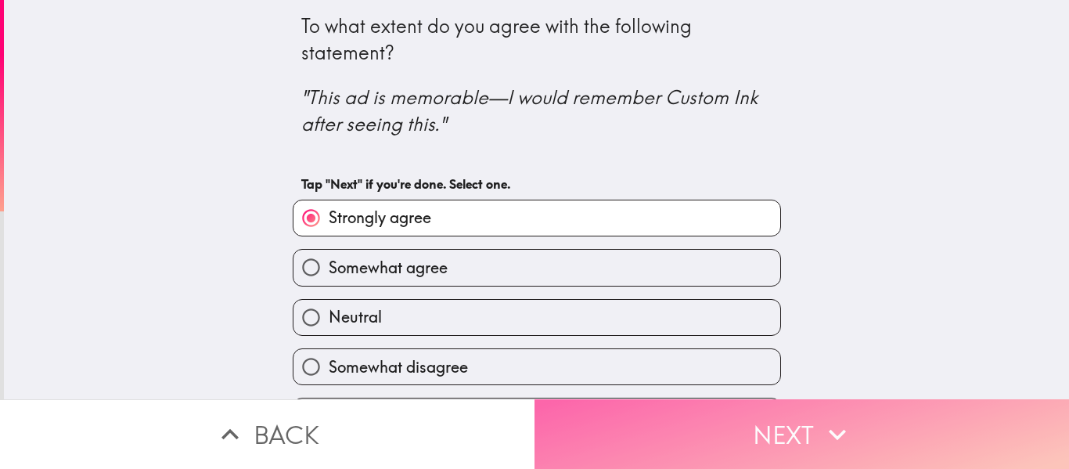
click at [853, 399] on button "Next" at bounding box center [802, 434] width 535 height 70
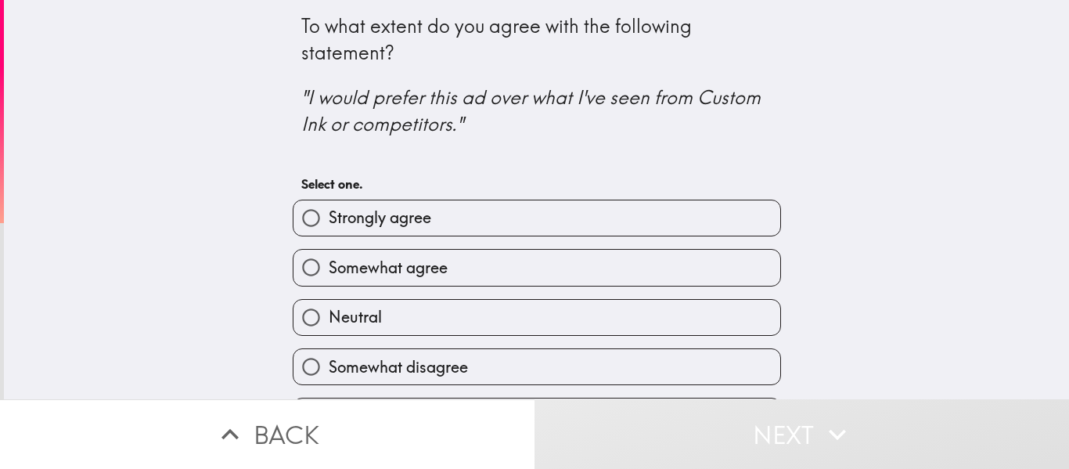
click at [516, 221] on label "Strongly agree" at bounding box center [537, 217] width 487 height 35
click at [329, 221] on input "Strongly agree" at bounding box center [311, 217] width 35 height 35
radio input "true"
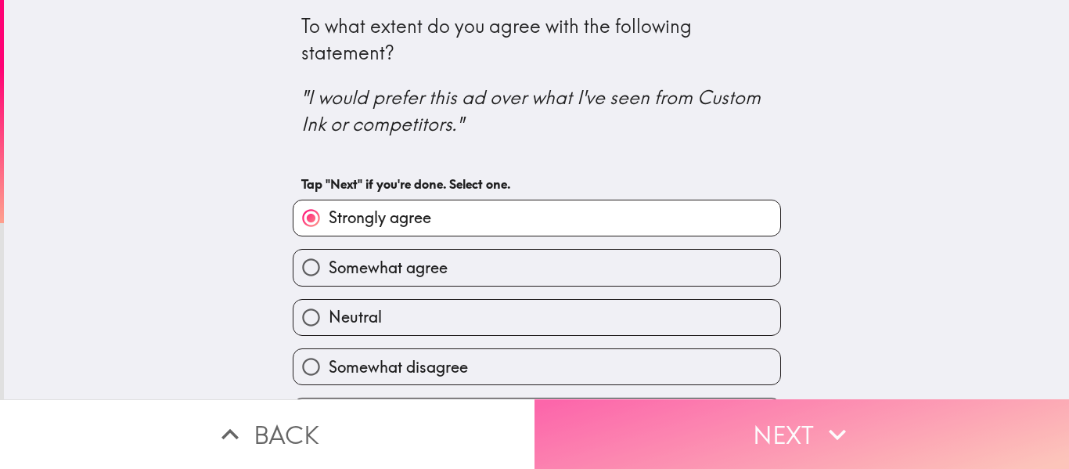
click at [784, 413] on button "Next" at bounding box center [802, 434] width 535 height 70
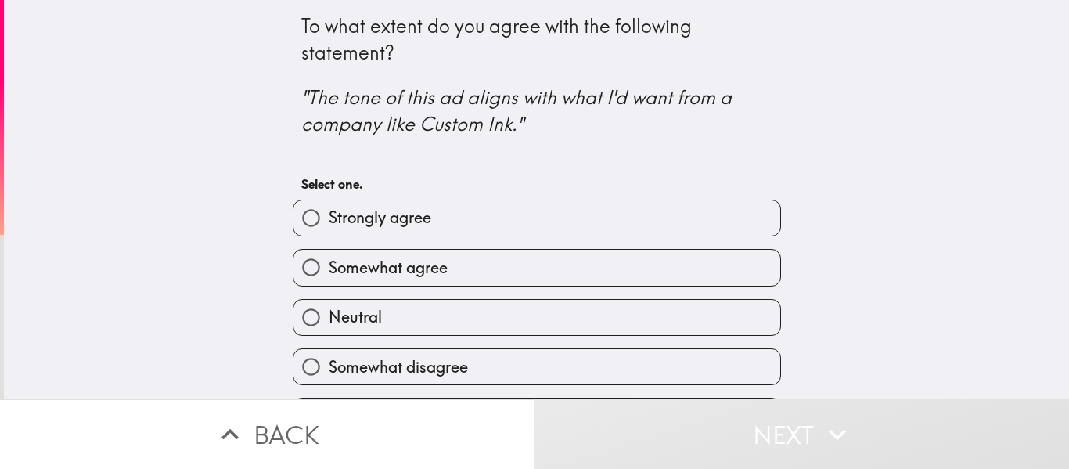
click at [416, 218] on span "Strongly agree" at bounding box center [380, 218] width 103 height 22
click at [329, 218] on input "Strongly agree" at bounding box center [311, 217] width 35 height 35
radio input "true"
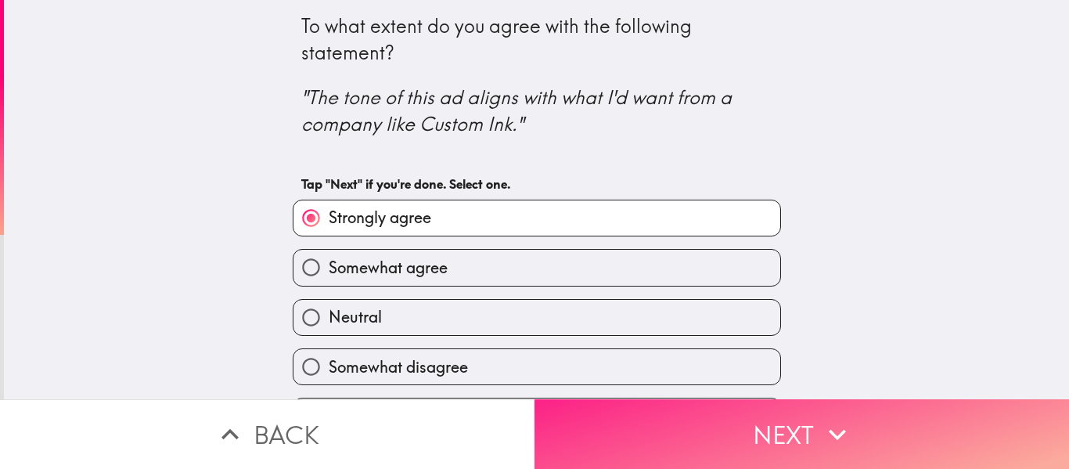
click at [912, 399] on button "Next" at bounding box center [802, 434] width 535 height 70
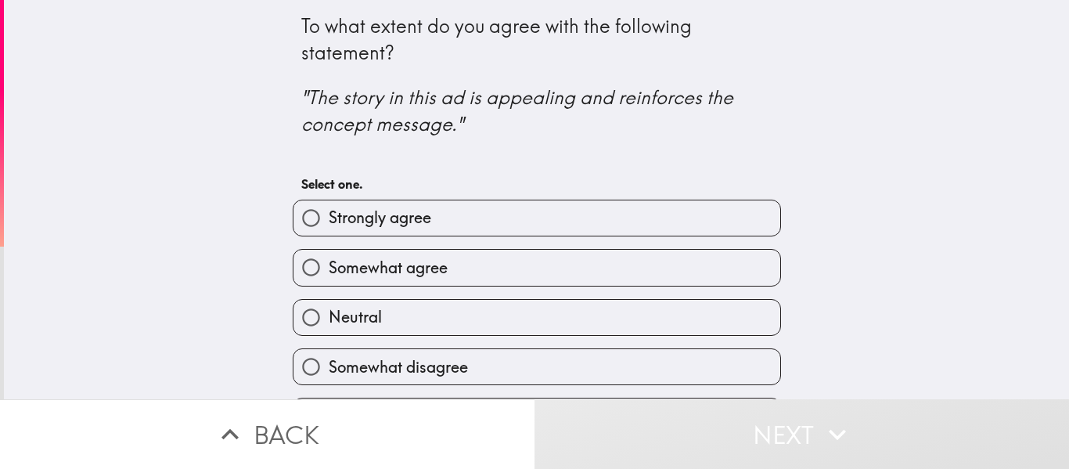
click at [394, 224] on span "Strongly agree" at bounding box center [380, 218] width 103 height 22
click at [329, 224] on input "Strongly agree" at bounding box center [311, 217] width 35 height 35
radio input "true"
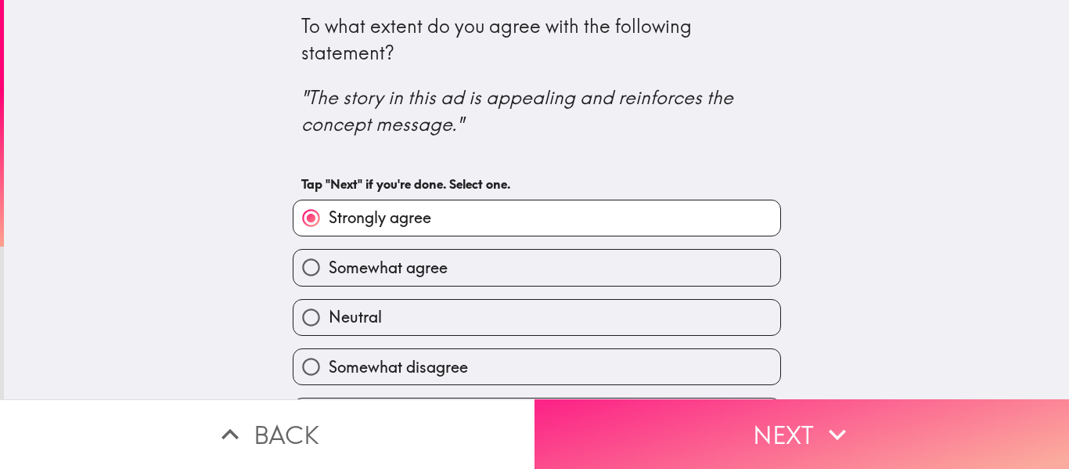
click at [853, 420] on button "Next" at bounding box center [802, 434] width 535 height 70
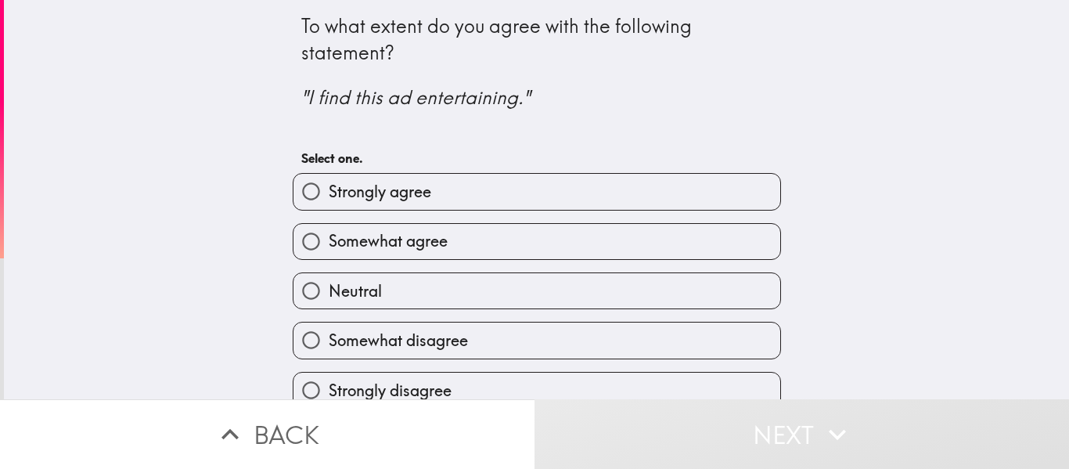
click at [449, 209] on label "Strongly agree" at bounding box center [537, 191] width 487 height 35
click at [329, 209] on input "Strongly agree" at bounding box center [311, 191] width 35 height 35
radio input "true"
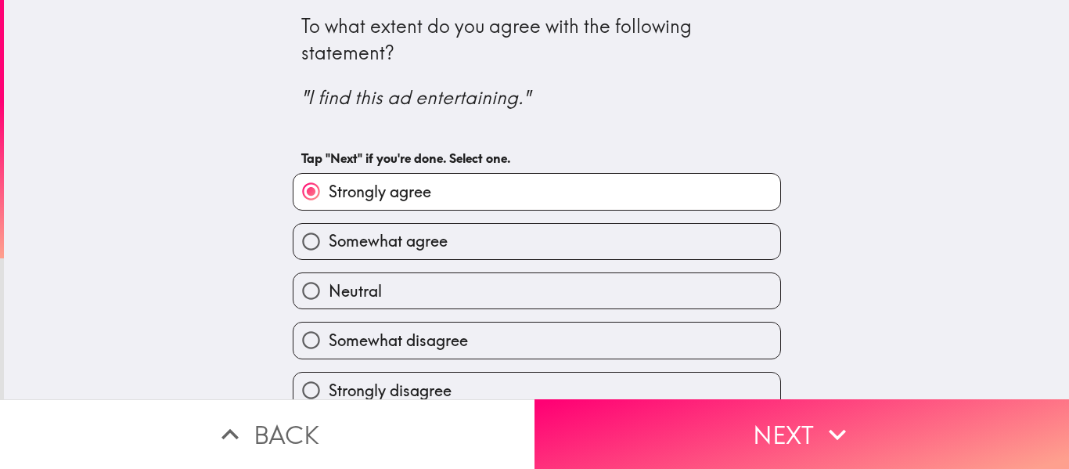
click at [803, 377] on div "To what extent do you agree with the following statement? "I find this ad enter…" at bounding box center [537, 199] width 1066 height 399
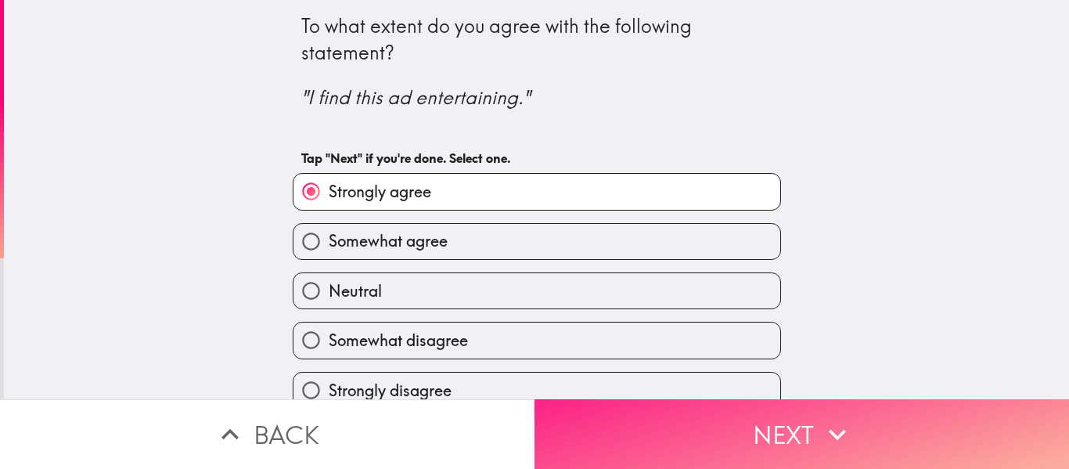
click at [835, 402] on button "Next" at bounding box center [802, 434] width 535 height 70
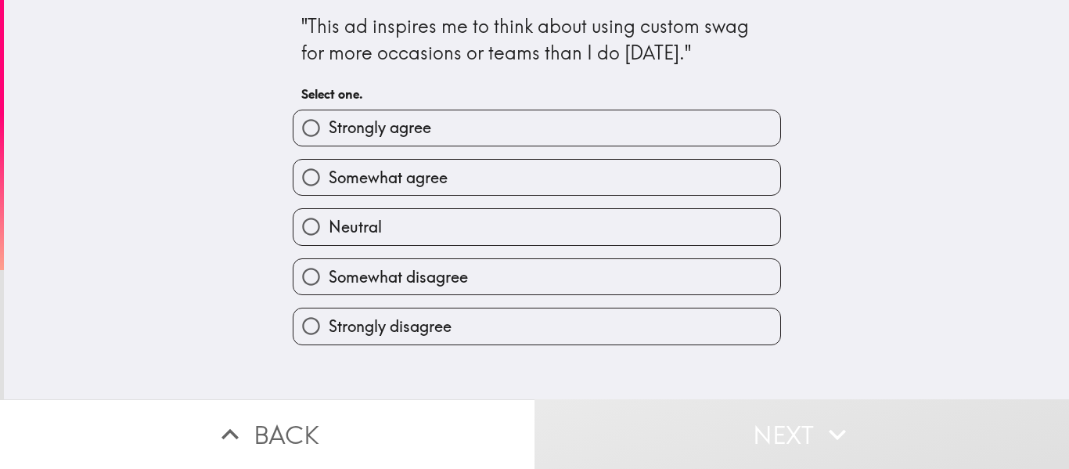
click at [465, 131] on label "Strongly agree" at bounding box center [537, 127] width 487 height 35
click at [329, 131] on input "Strongly agree" at bounding box center [311, 127] width 35 height 35
radio input "true"
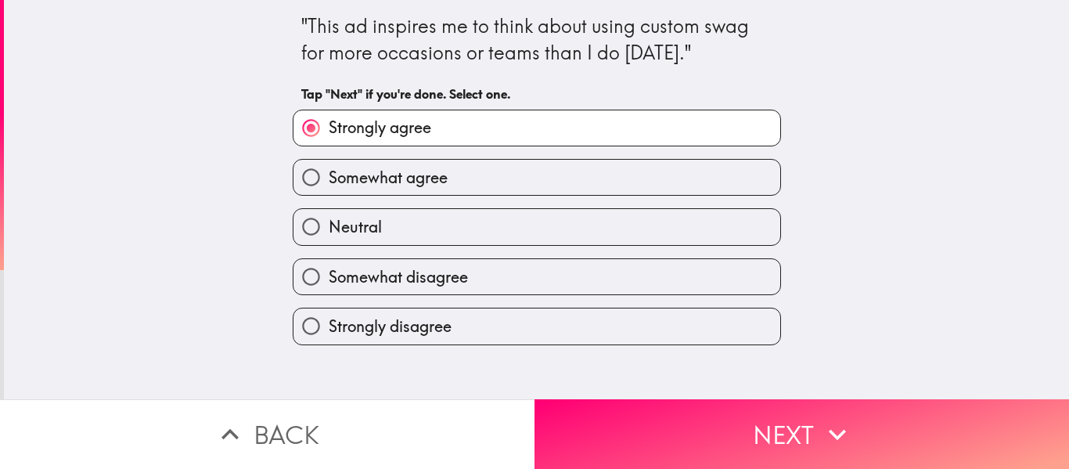
click at [414, 181] on span "Somewhat agree" at bounding box center [388, 178] width 119 height 22
click at [329, 181] on input "Somewhat agree" at bounding box center [311, 177] width 35 height 35
radio input "true"
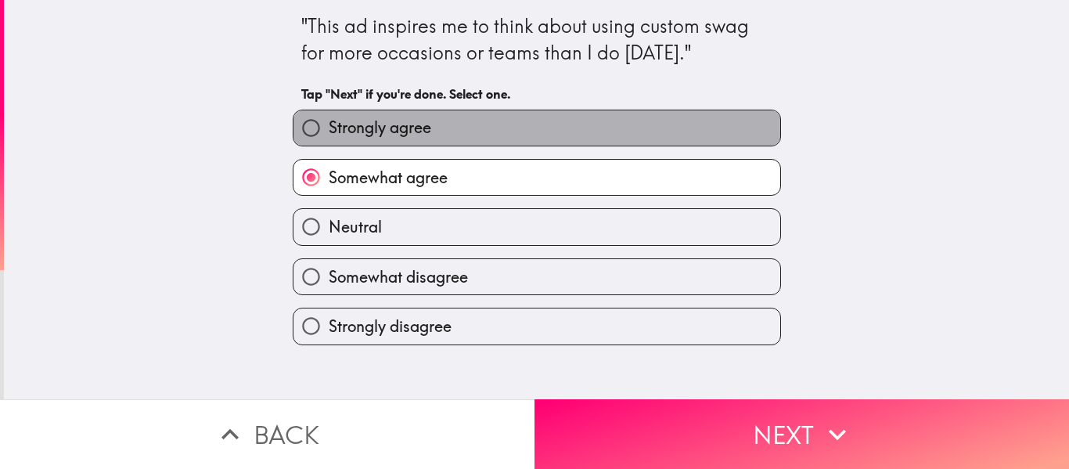
click at [453, 136] on label "Strongly agree" at bounding box center [537, 127] width 487 height 35
click at [329, 136] on input "Strongly agree" at bounding box center [311, 127] width 35 height 35
radio input "true"
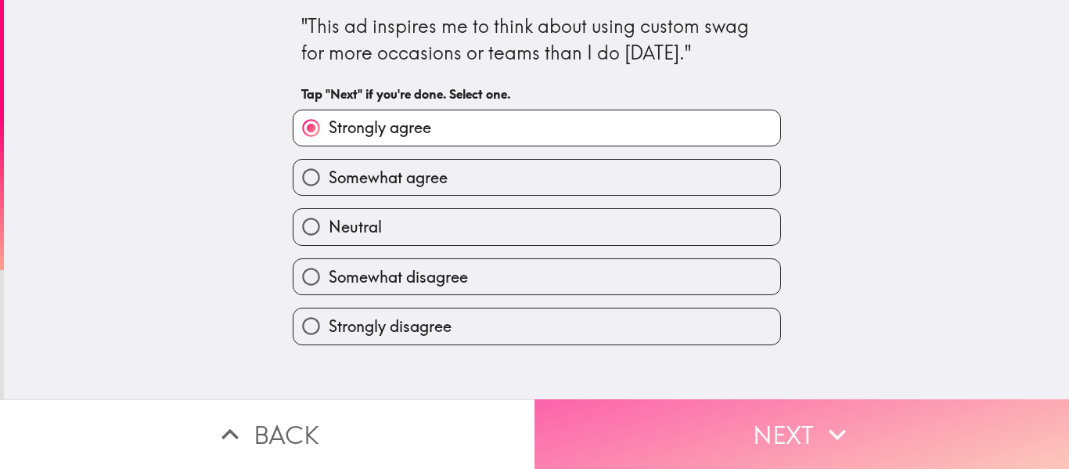
drag, startPoint x: 865, startPoint y: 416, endPoint x: 848, endPoint y: 414, distance: 17.3
click at [860, 414] on button "Next" at bounding box center [802, 434] width 535 height 70
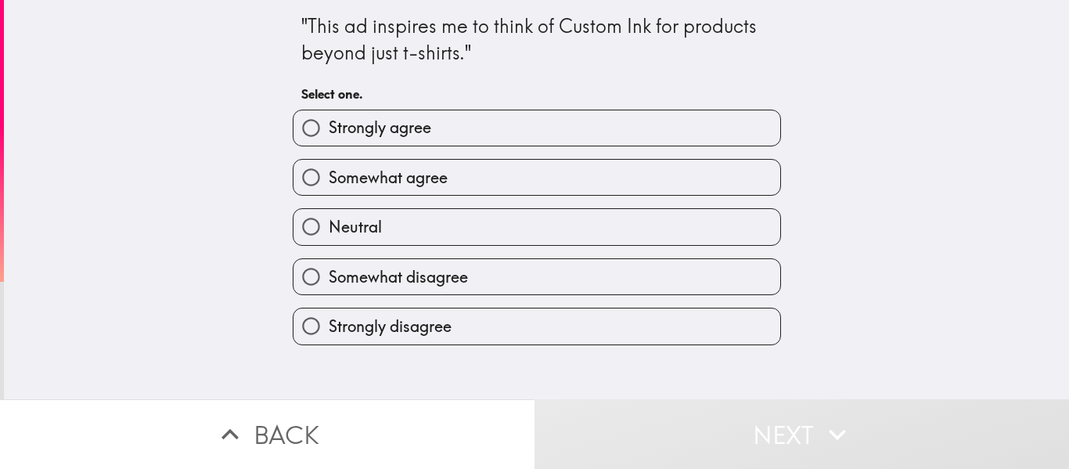
click at [580, 133] on label "Strongly agree" at bounding box center [537, 127] width 487 height 35
click at [329, 133] on input "Strongly agree" at bounding box center [311, 127] width 35 height 35
radio input "true"
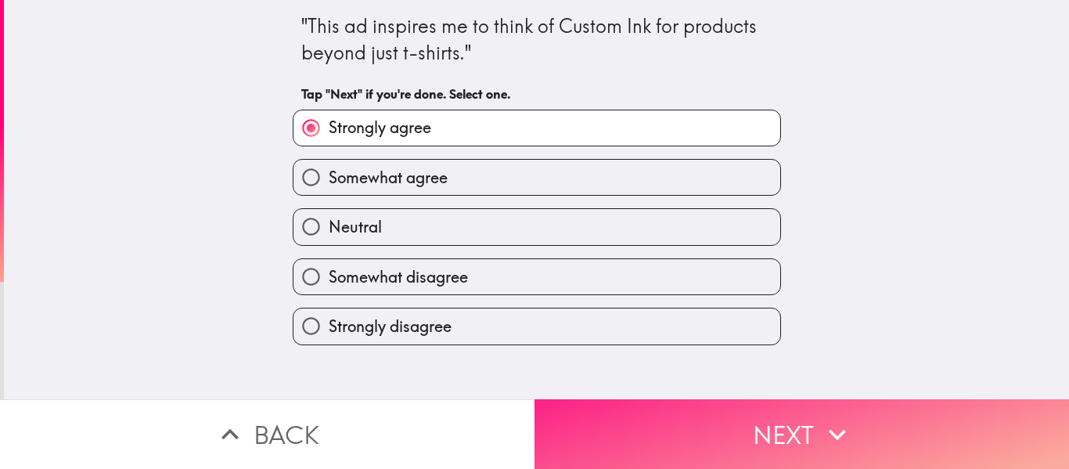
drag, startPoint x: 787, startPoint y: 427, endPoint x: 780, endPoint y: 422, distance: 8.9
click at [788, 427] on button "Next" at bounding box center [802, 434] width 535 height 70
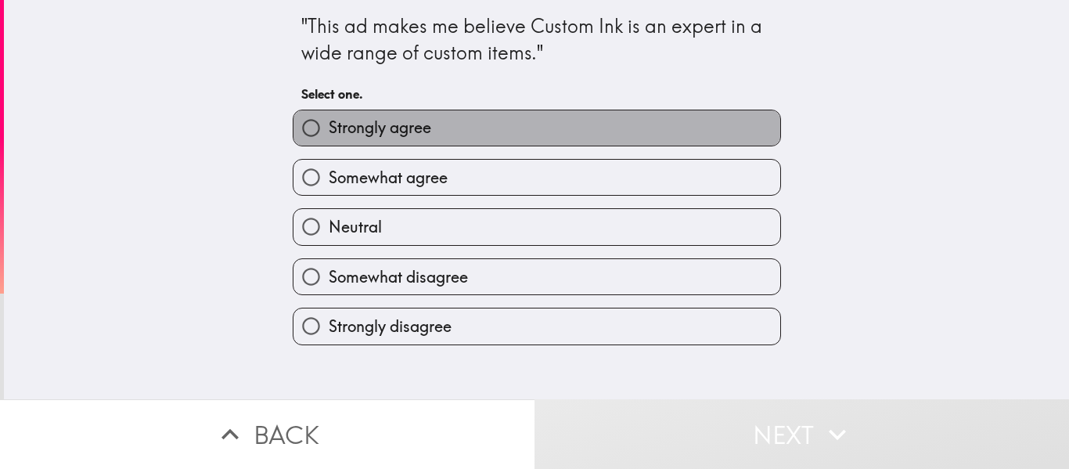
click at [349, 121] on span "Strongly agree" at bounding box center [380, 128] width 103 height 22
click at [329, 121] on input "Strongly agree" at bounding box center [311, 127] width 35 height 35
radio input "true"
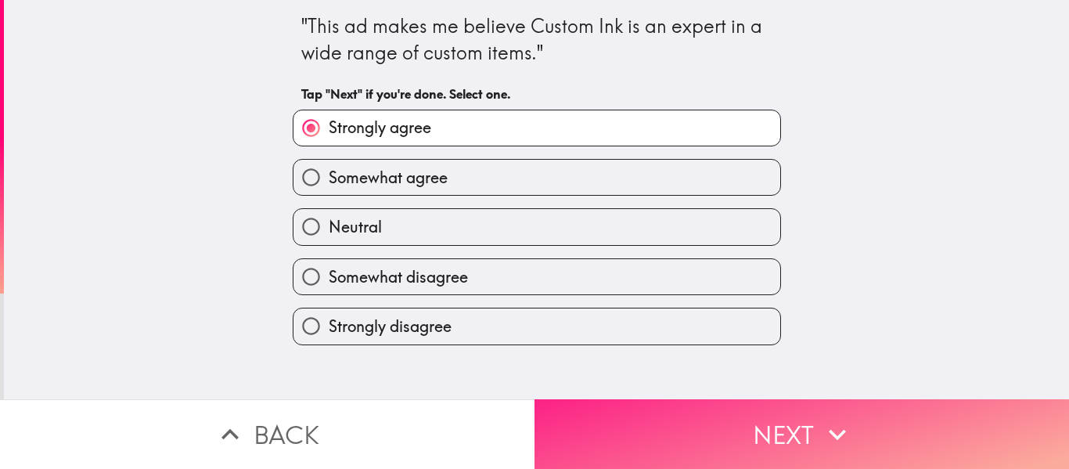
click at [808, 423] on button "Next" at bounding box center [802, 434] width 535 height 70
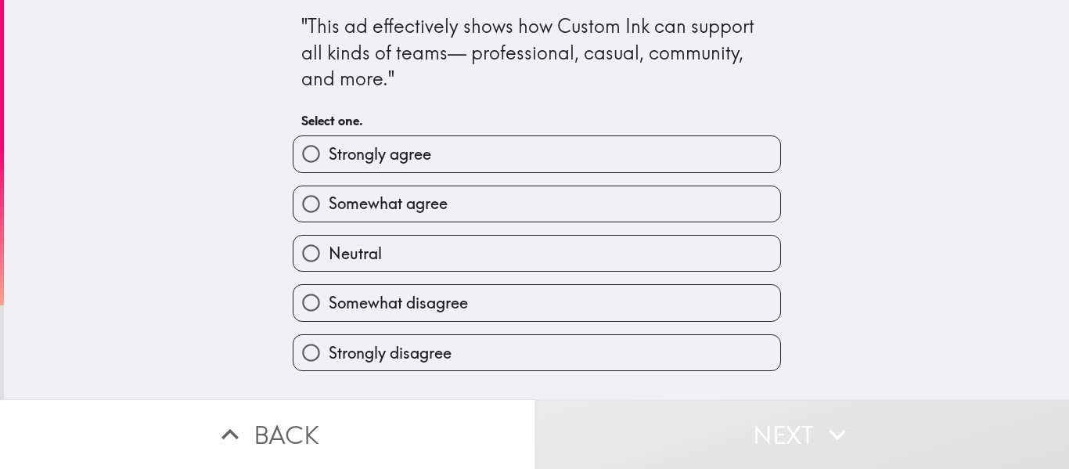
click at [402, 155] on span "Strongly agree" at bounding box center [380, 154] width 103 height 22
click at [329, 155] on input "Strongly agree" at bounding box center [311, 153] width 35 height 35
radio input "true"
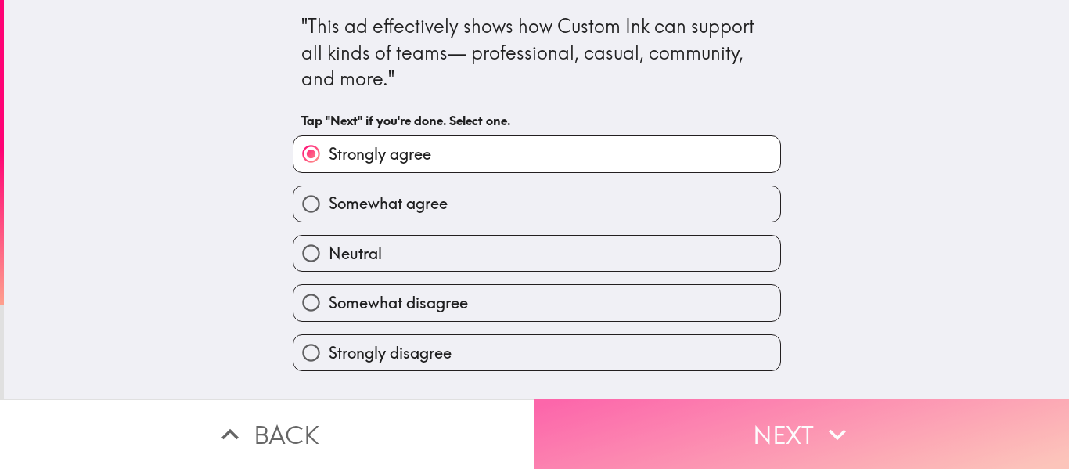
click at [862, 409] on button "Next" at bounding box center [802, 434] width 535 height 70
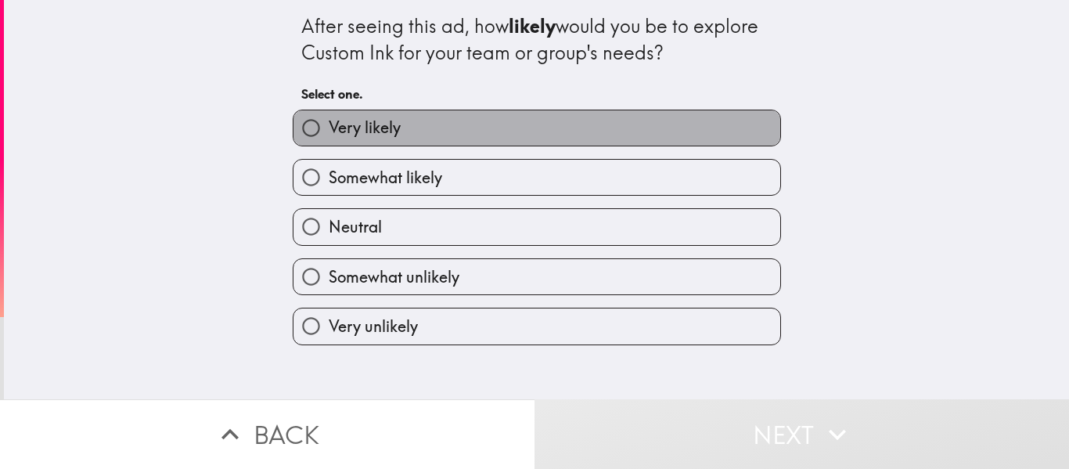
click at [532, 132] on label "Very likely" at bounding box center [537, 127] width 487 height 35
click at [329, 132] on input "Very likely" at bounding box center [311, 127] width 35 height 35
radio input "true"
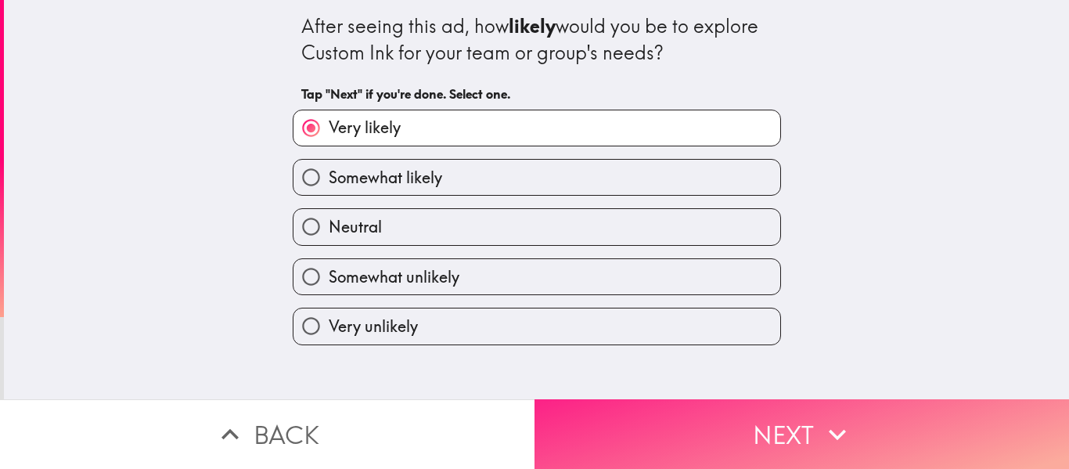
click at [831, 429] on icon "button" at bounding box center [837, 434] width 17 height 11
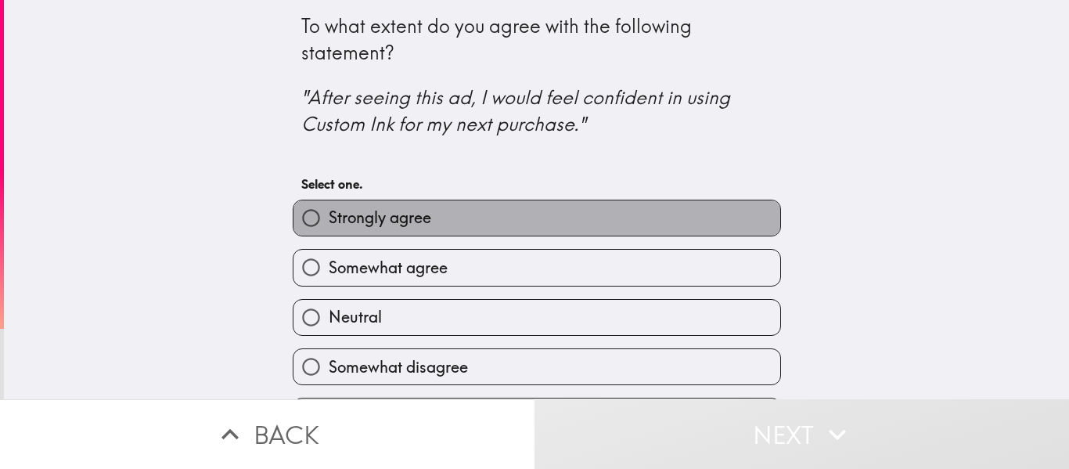
click at [463, 226] on label "Strongly agree" at bounding box center [537, 217] width 487 height 35
click at [329, 226] on input "Strongly agree" at bounding box center [311, 217] width 35 height 35
radio input "true"
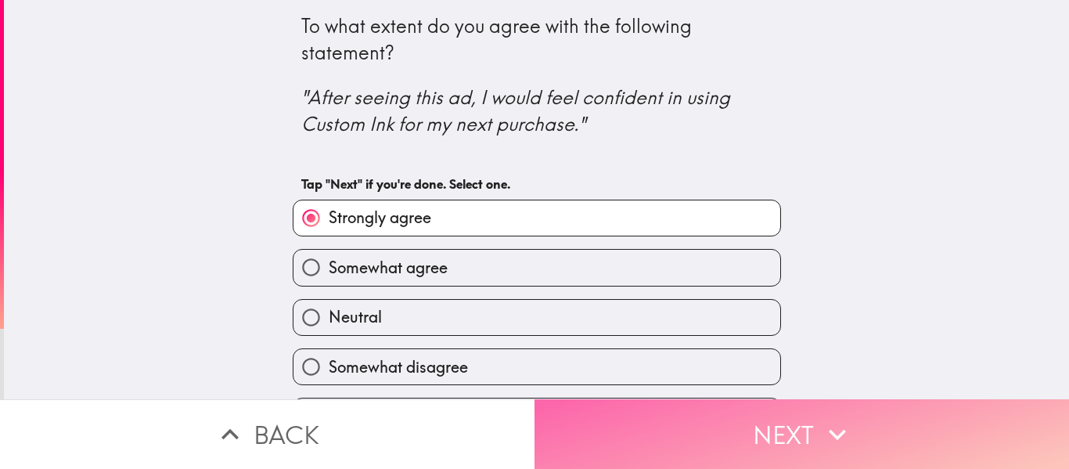
click at [807, 408] on button "Next" at bounding box center [802, 434] width 535 height 70
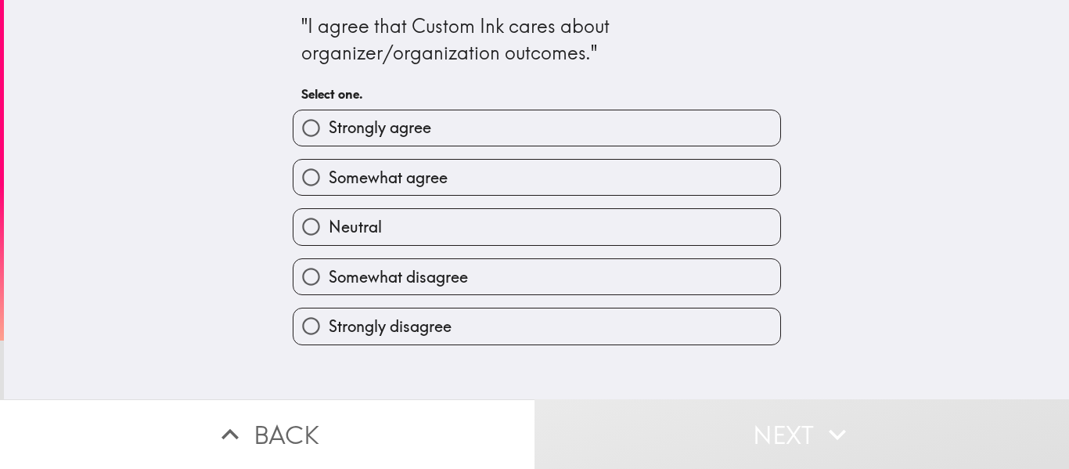
click at [427, 139] on label "Strongly agree" at bounding box center [537, 127] width 487 height 35
click at [329, 139] on input "Strongly agree" at bounding box center [311, 127] width 35 height 35
radio input "true"
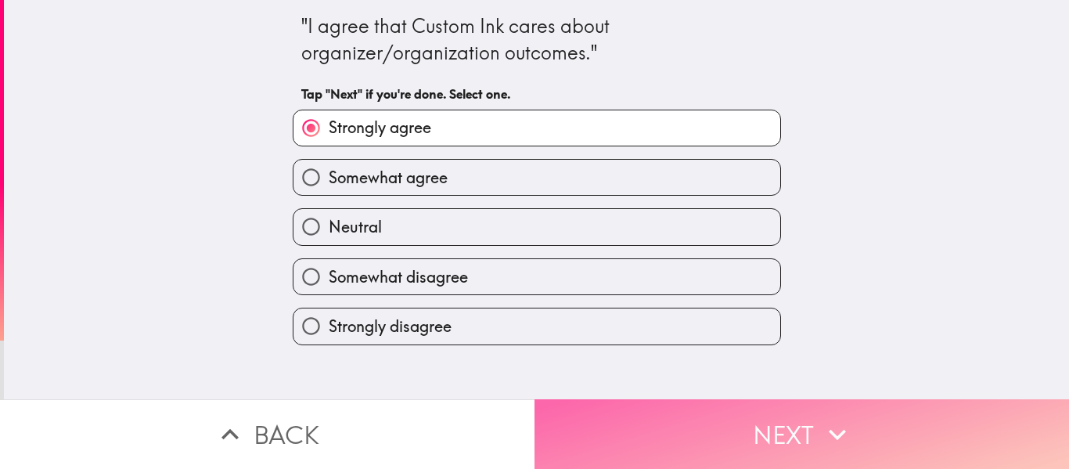
click at [798, 399] on button "Next" at bounding box center [802, 434] width 535 height 70
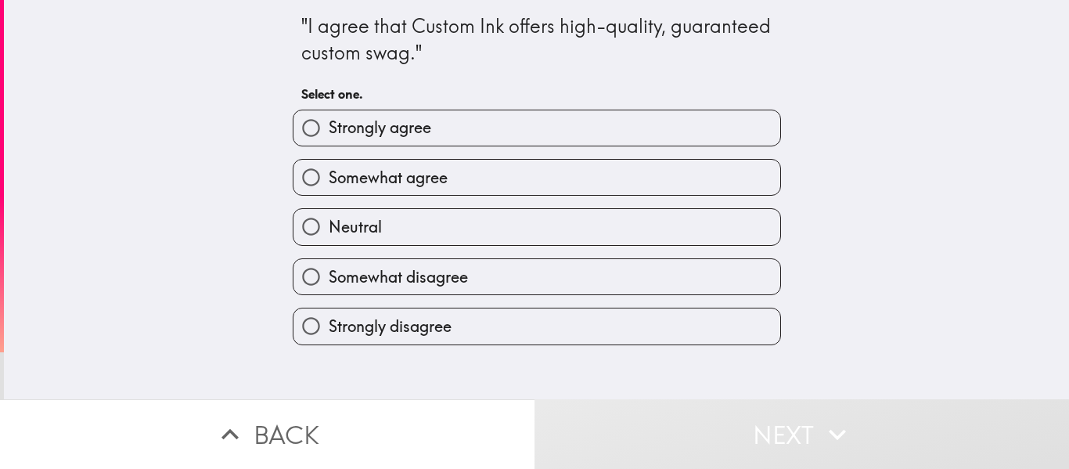
click at [471, 179] on label "Somewhat agree" at bounding box center [537, 177] width 487 height 35
click at [329, 179] on input "Somewhat agree" at bounding box center [311, 177] width 35 height 35
radio input "true"
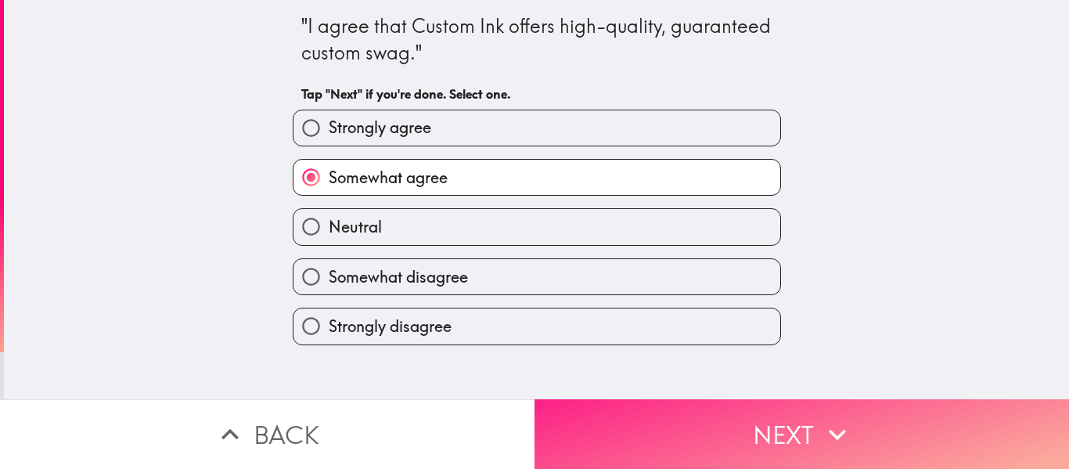
click at [900, 417] on button "Next" at bounding box center [802, 434] width 535 height 70
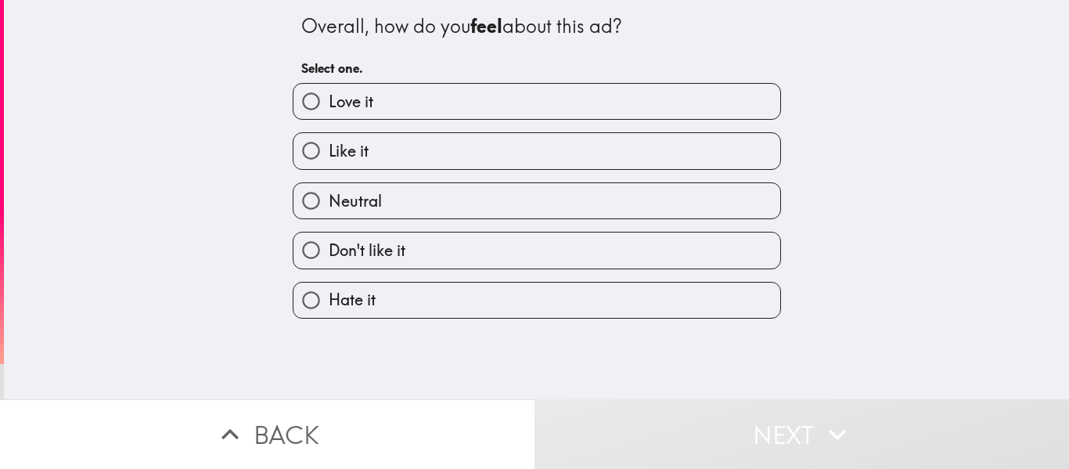
click at [492, 110] on label "Love it" at bounding box center [537, 101] width 487 height 35
click at [329, 110] on input "Love it" at bounding box center [311, 101] width 35 height 35
radio input "true"
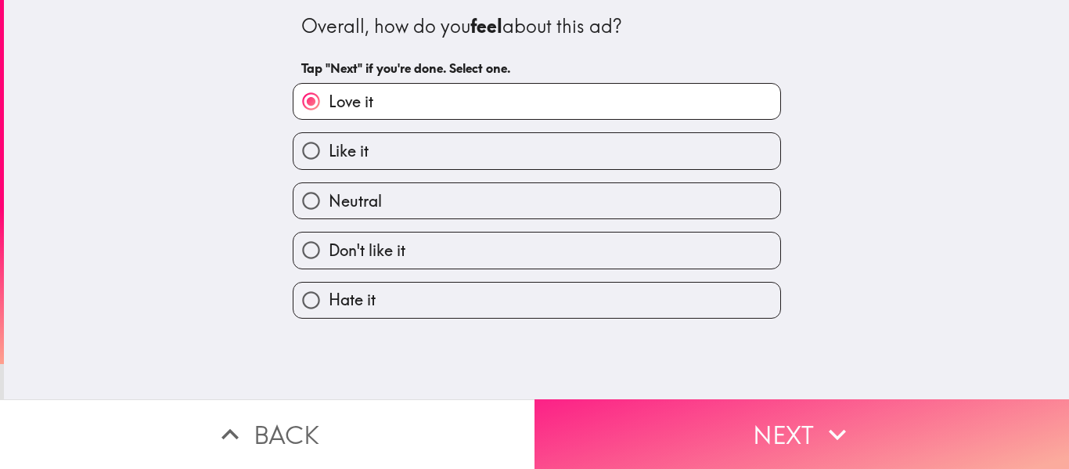
click at [835, 399] on button "Next" at bounding box center [802, 434] width 535 height 70
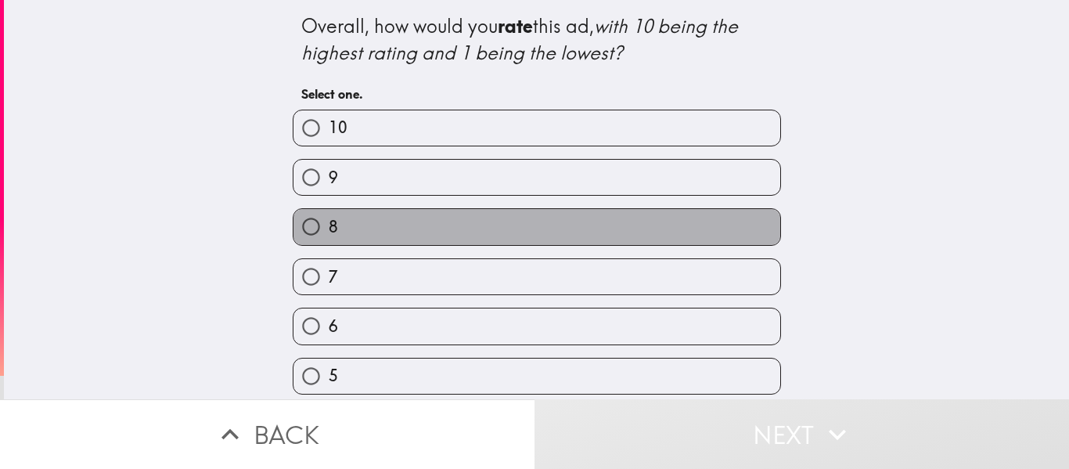
click at [471, 211] on label "8" at bounding box center [537, 226] width 487 height 35
click at [329, 211] on input "8" at bounding box center [311, 226] width 35 height 35
radio input "true"
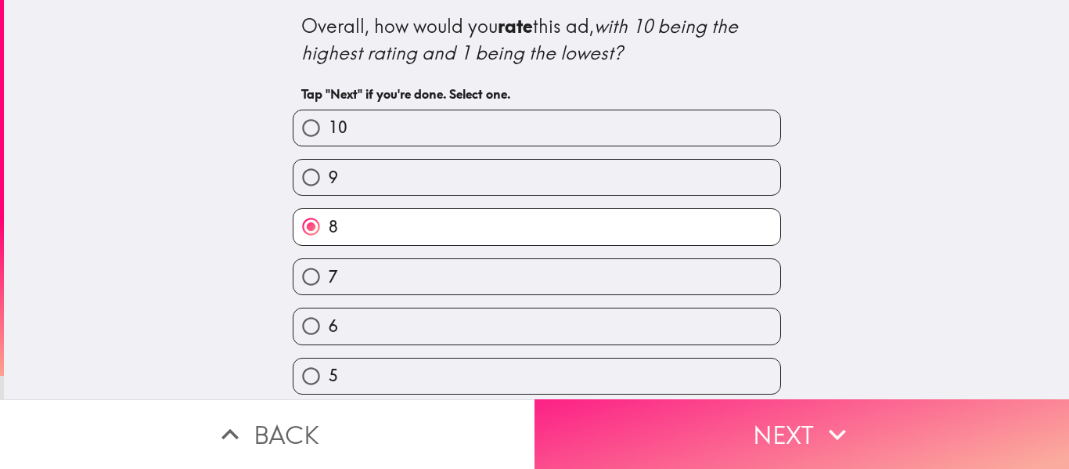
click at [897, 409] on button "Next" at bounding box center [802, 434] width 535 height 70
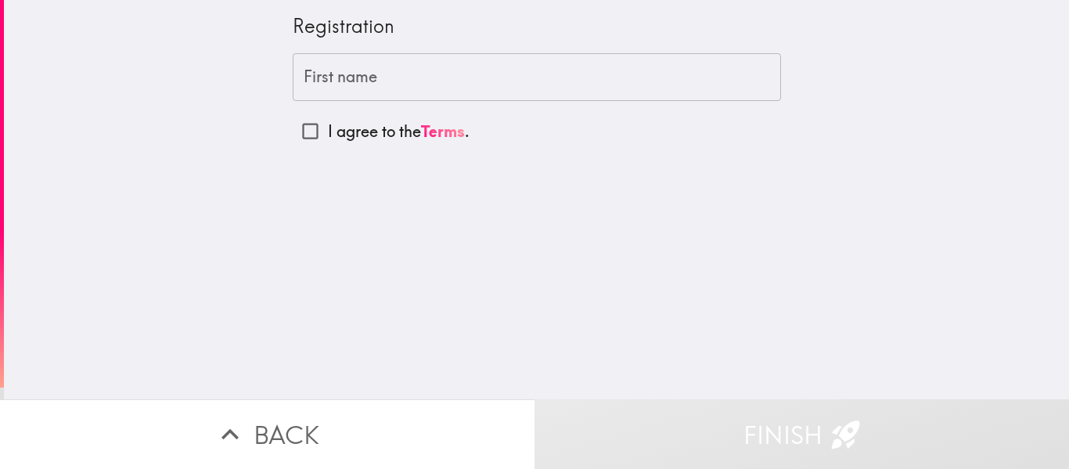
click at [388, 81] on input "First name" at bounding box center [537, 77] width 489 height 49
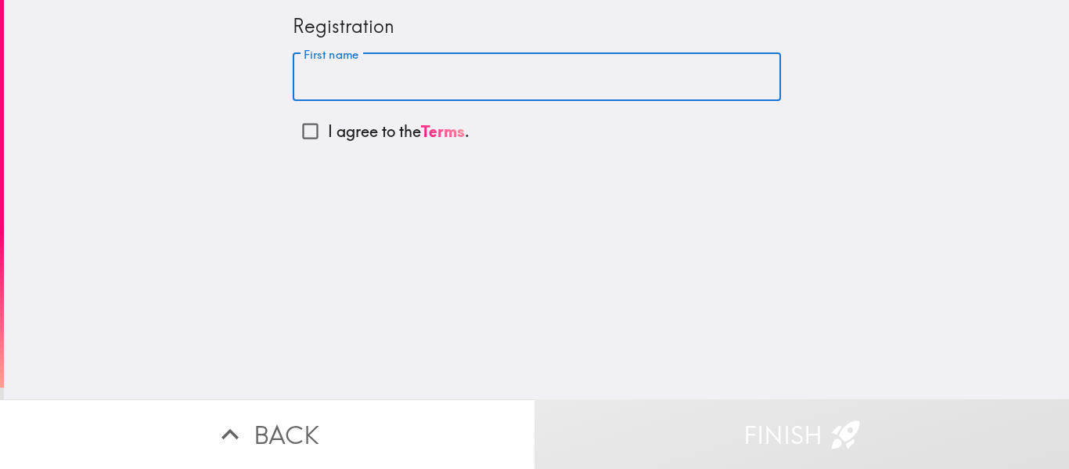
click at [467, 90] on input "First name" at bounding box center [537, 77] width 489 height 49
type input "[PERSON_NAME] House"
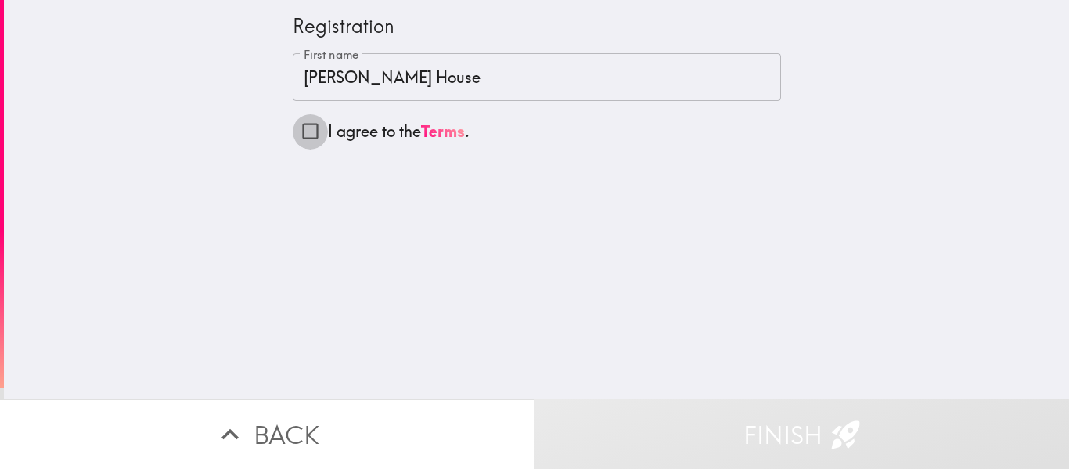
click at [301, 135] on input "I agree to the Terms ." at bounding box center [310, 131] width 35 height 35
checkbox input "true"
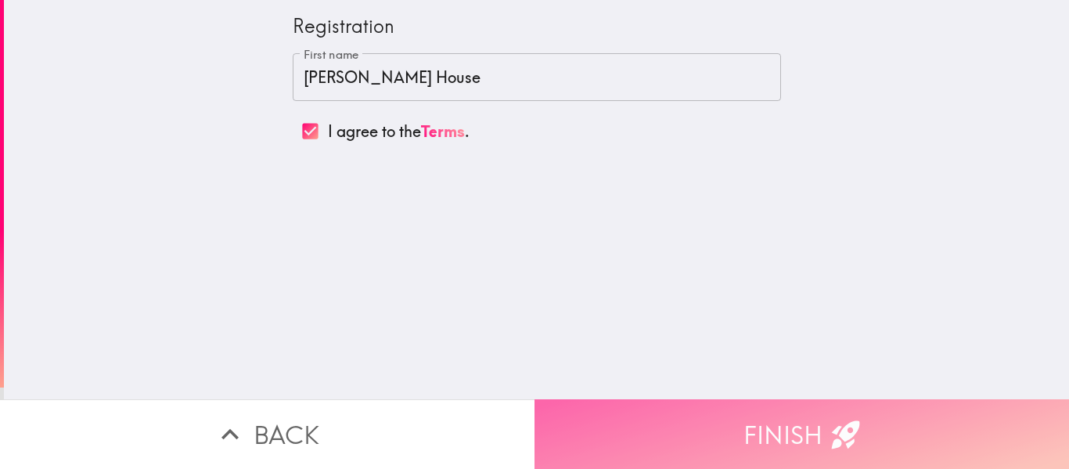
click at [760, 421] on button "Finish" at bounding box center [802, 434] width 535 height 70
